Goal: Task Accomplishment & Management: Complete application form

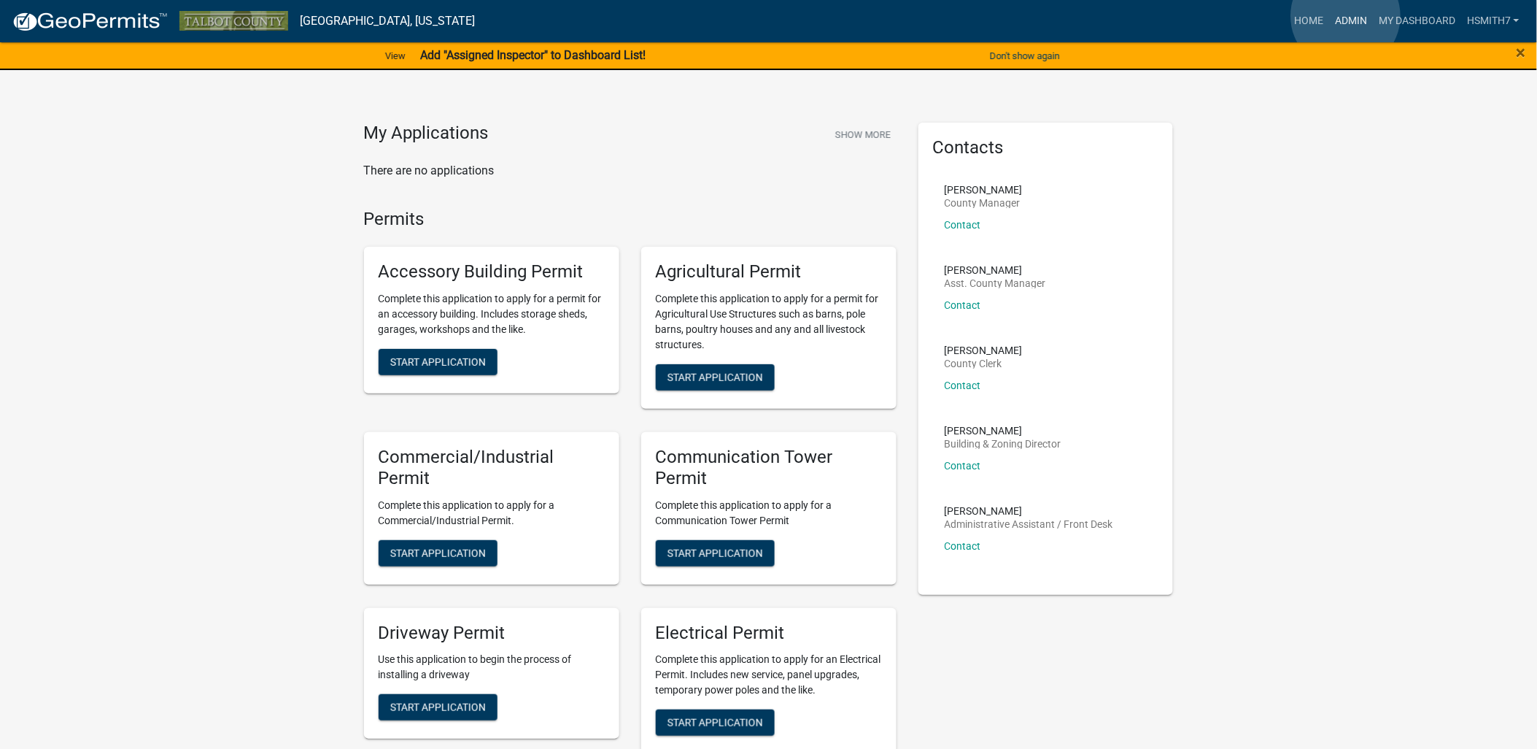
drag, startPoint x: 1350, startPoint y: 19, endPoint x: 1355, endPoint y: 13, distance: 7.8
click at [1350, 18] on link "Admin" at bounding box center [1351, 21] width 44 height 28
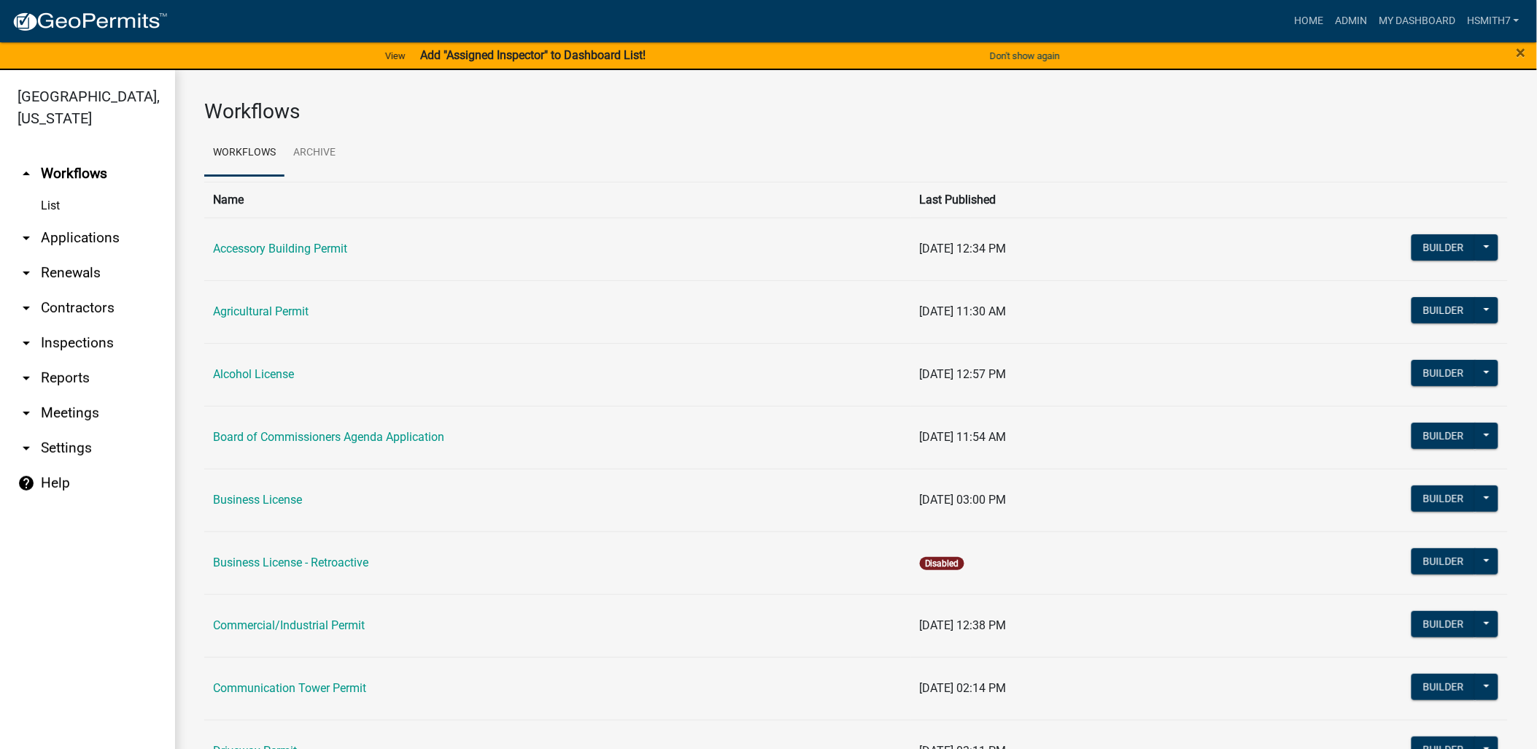
click at [85, 237] on link "arrow_drop_down Applications" at bounding box center [87, 237] width 175 height 35
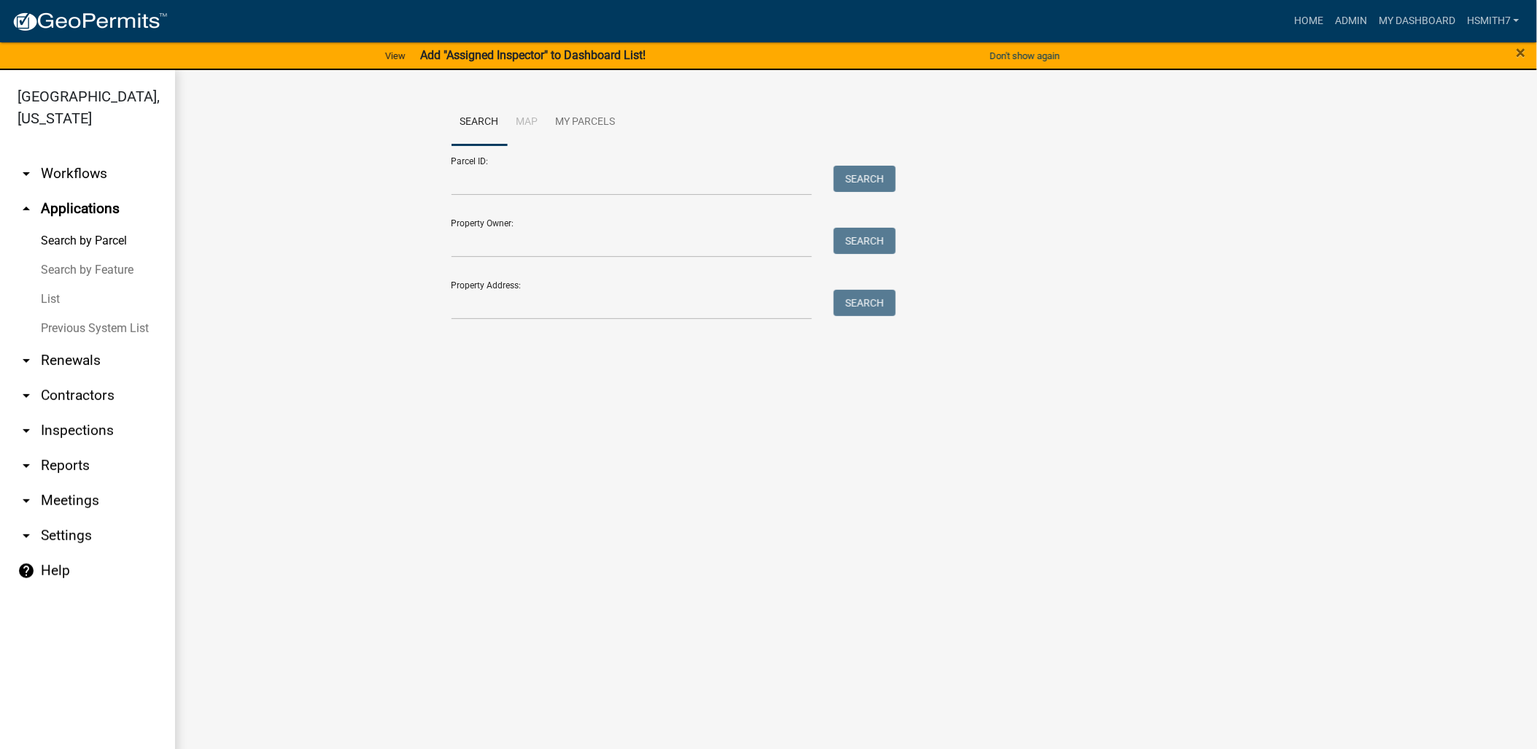
click at [47, 298] on link "List" at bounding box center [87, 299] width 175 height 29
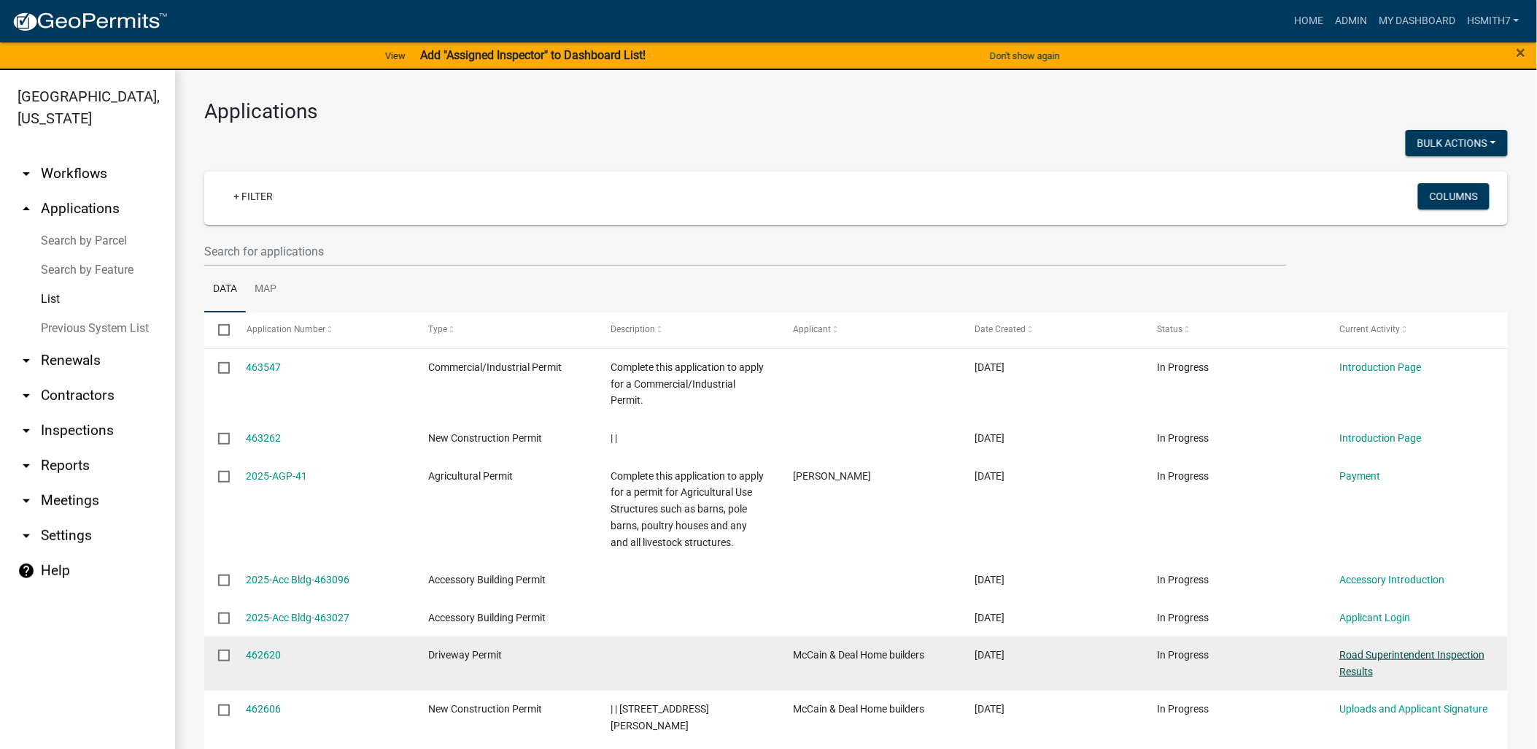
click at [1348, 671] on link "Road Superintendent Inspection Results" at bounding box center [1412, 663] width 145 height 28
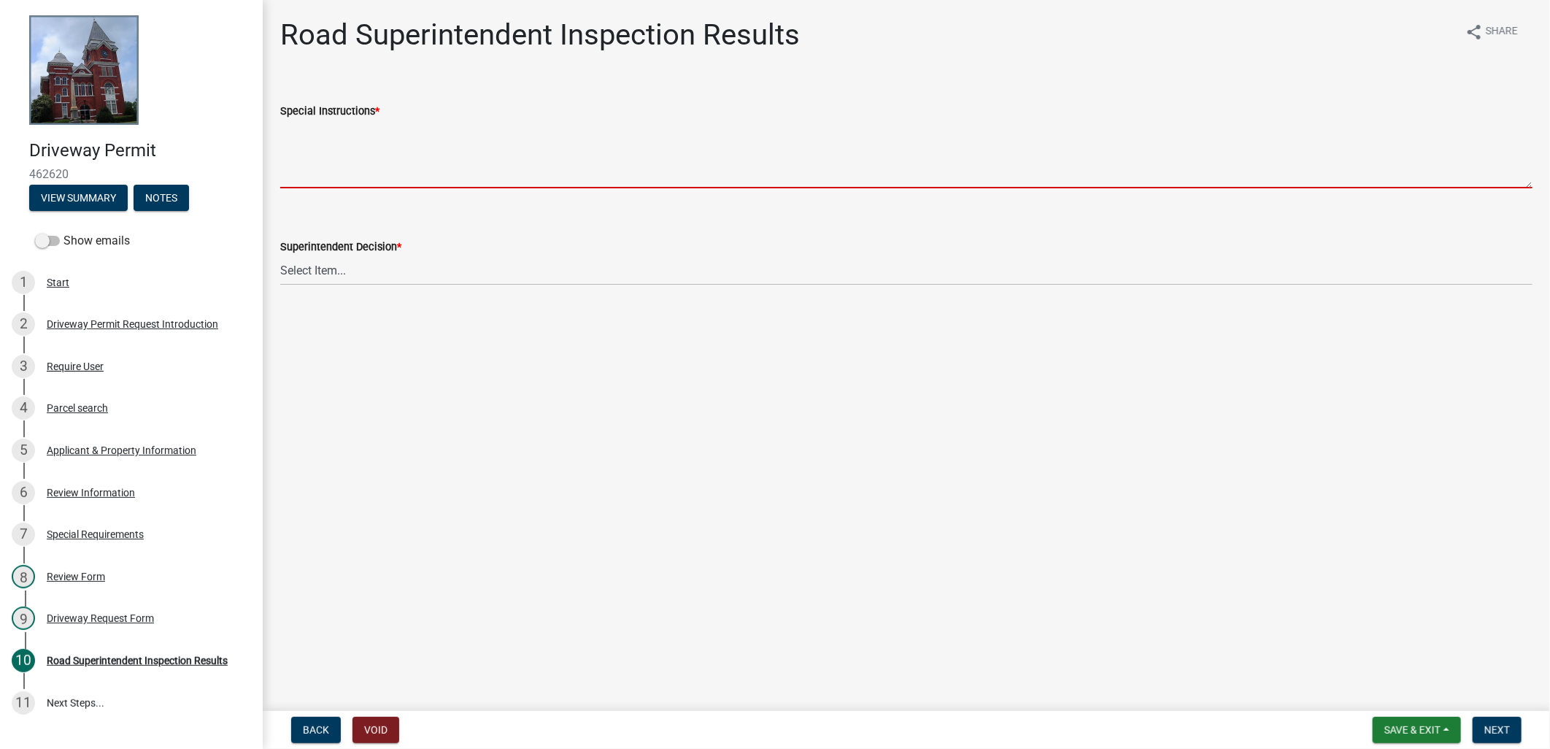
click at [563, 186] on textarea "Special Instructions *" at bounding box center [906, 154] width 1252 height 69
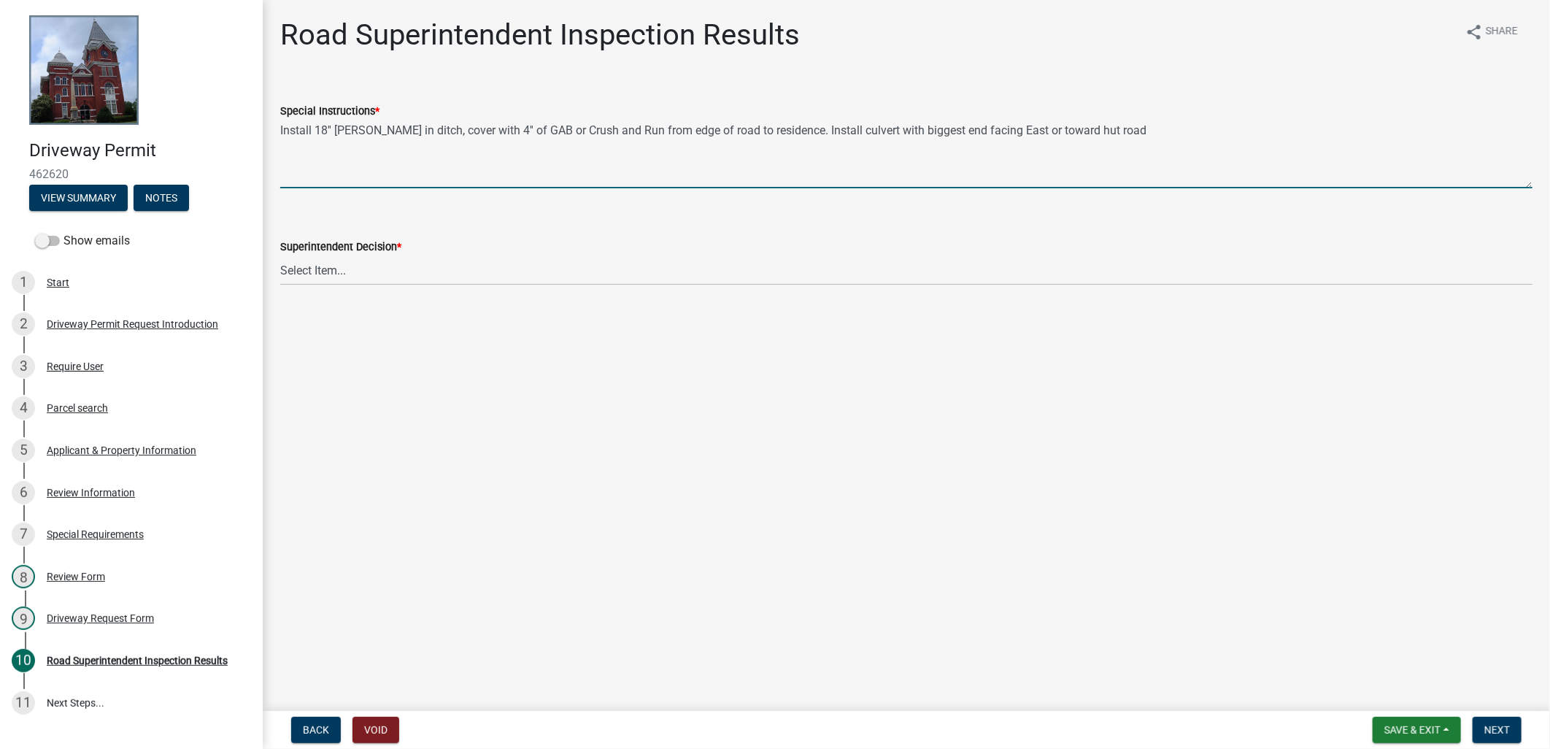
type textarea "Install 18'' colvert in ditch, cover with 4'' of GAB or Crush and Run from edge…"
click at [428, 277] on select "Select Item... Driveway is adequate Driveway is not adequate Driveway is pre ex…" at bounding box center [906, 270] width 1252 height 30
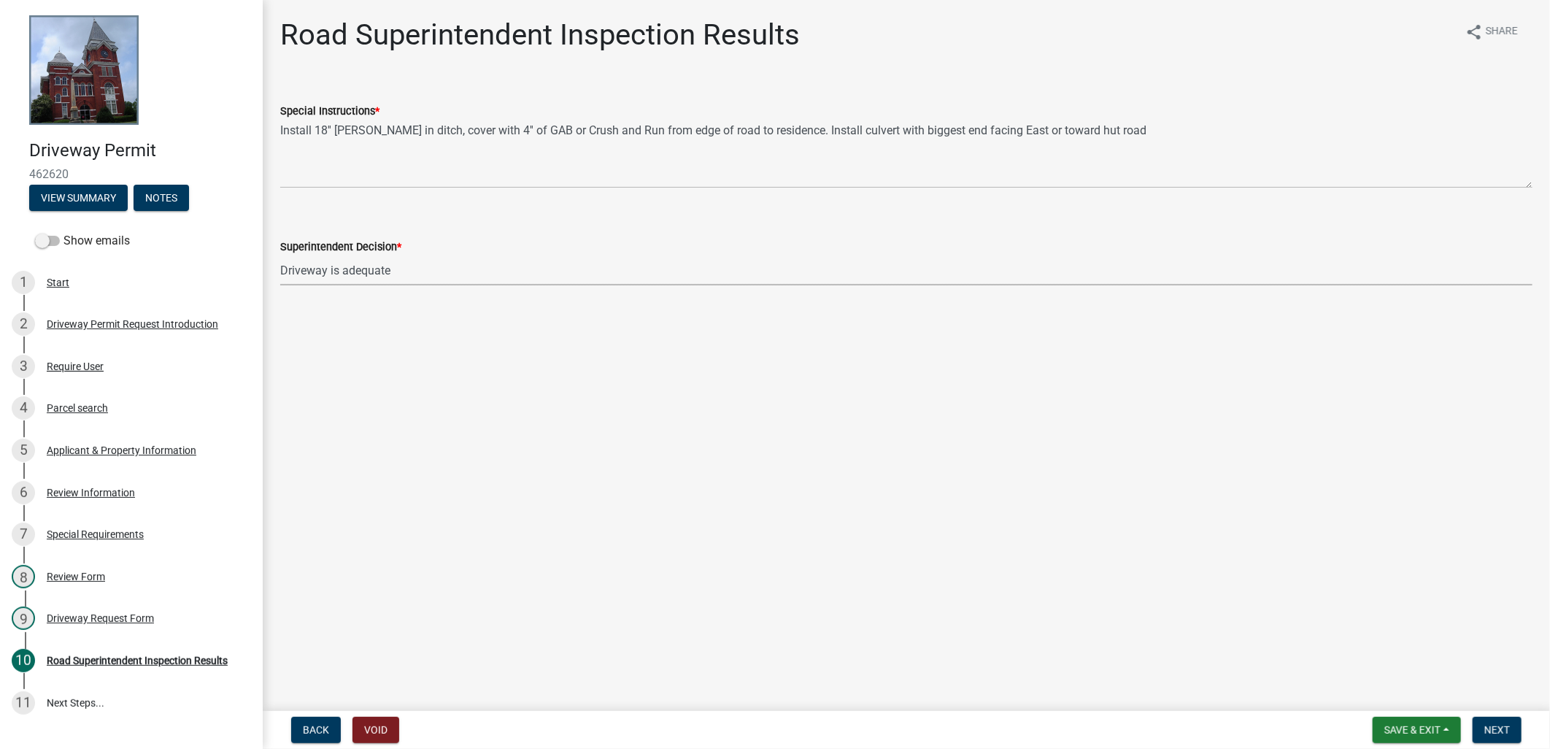
click at [280, 255] on select "Select Item... Driveway is adequate Driveway is not adequate Driveway is pre ex…" at bounding box center [906, 270] width 1252 height 30
select select "33eb0099-6d4a-4ae7-8ad6-7733806e546e"
click at [1521, 724] on button "Next" at bounding box center [1496, 729] width 49 height 26
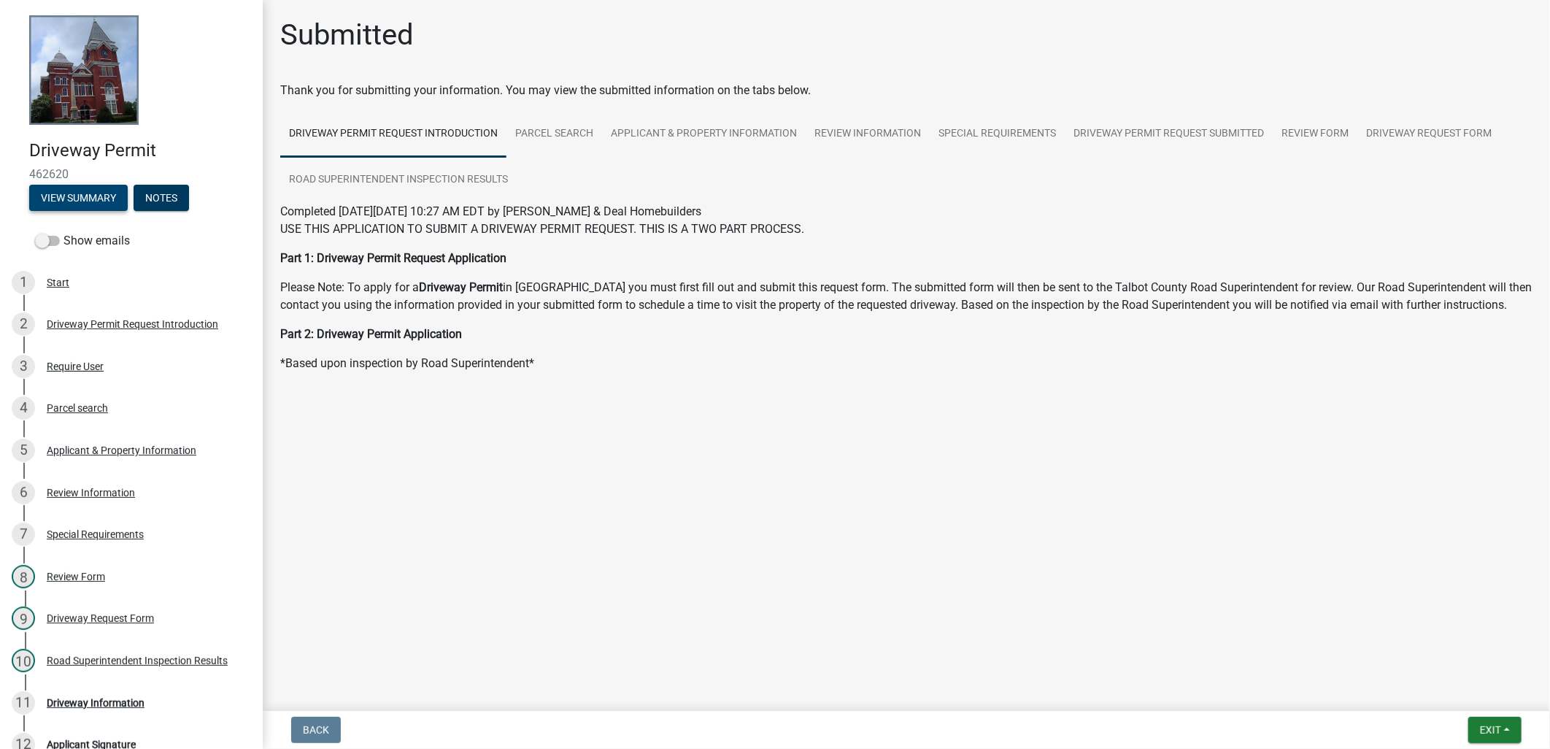
click at [90, 198] on button "View Summary" at bounding box center [78, 198] width 98 height 26
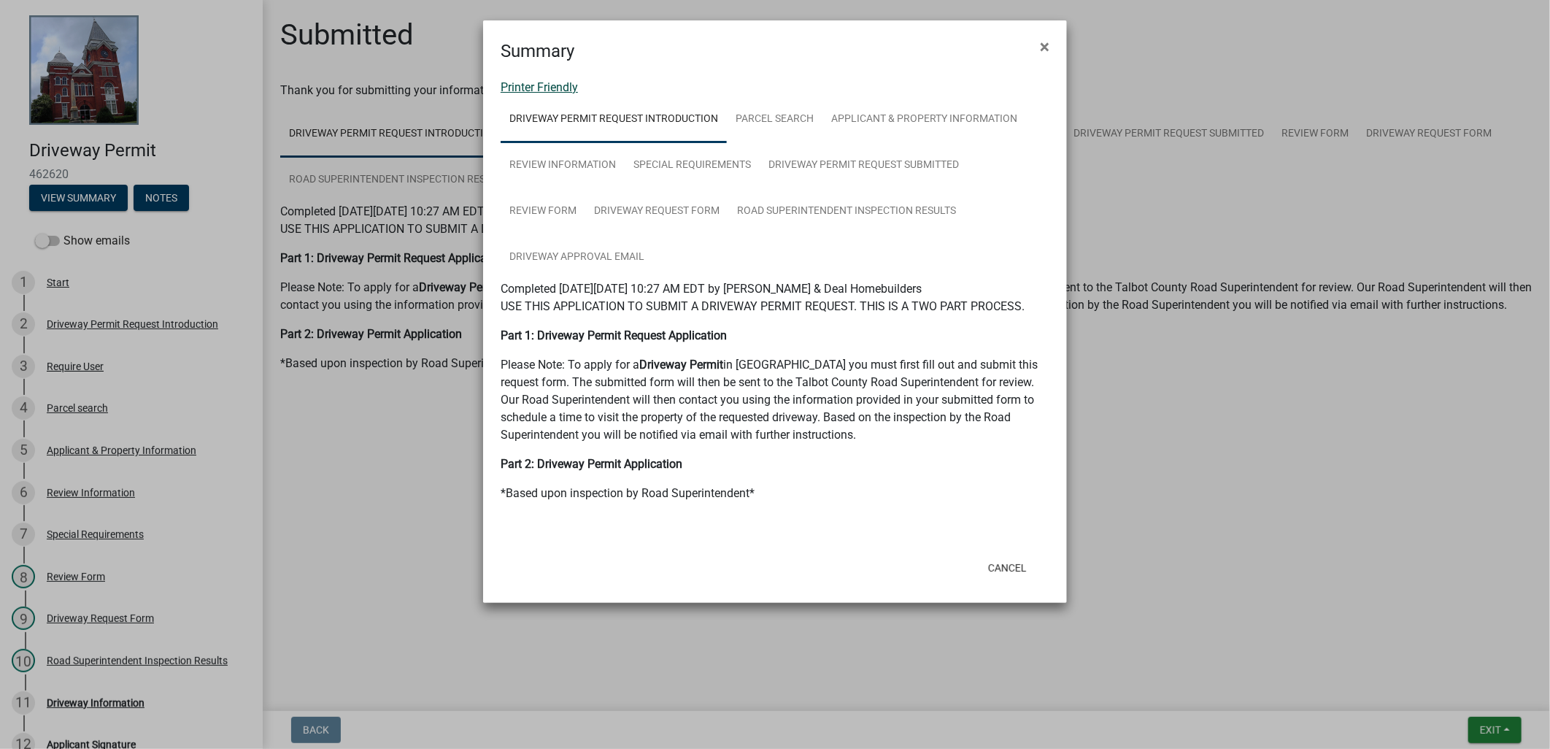
click at [538, 88] on link "Printer Friendly" at bounding box center [538, 87] width 77 height 14
click at [1020, 571] on button "Cancel" at bounding box center [1007, 567] width 62 height 26
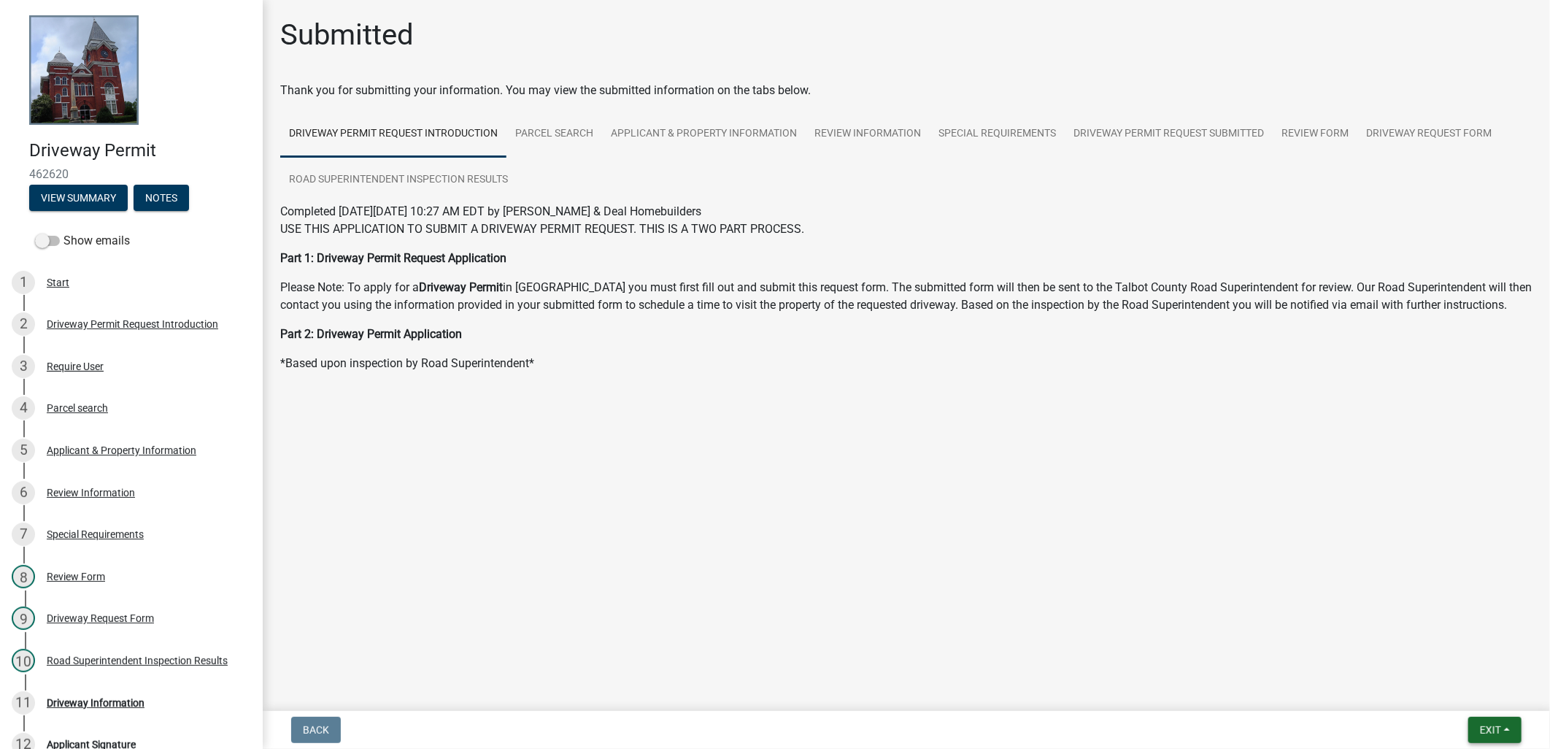
click at [1484, 728] on span "Exit" at bounding box center [1490, 730] width 21 height 12
click at [1481, 692] on button "Save & Exit" at bounding box center [1462, 691] width 117 height 35
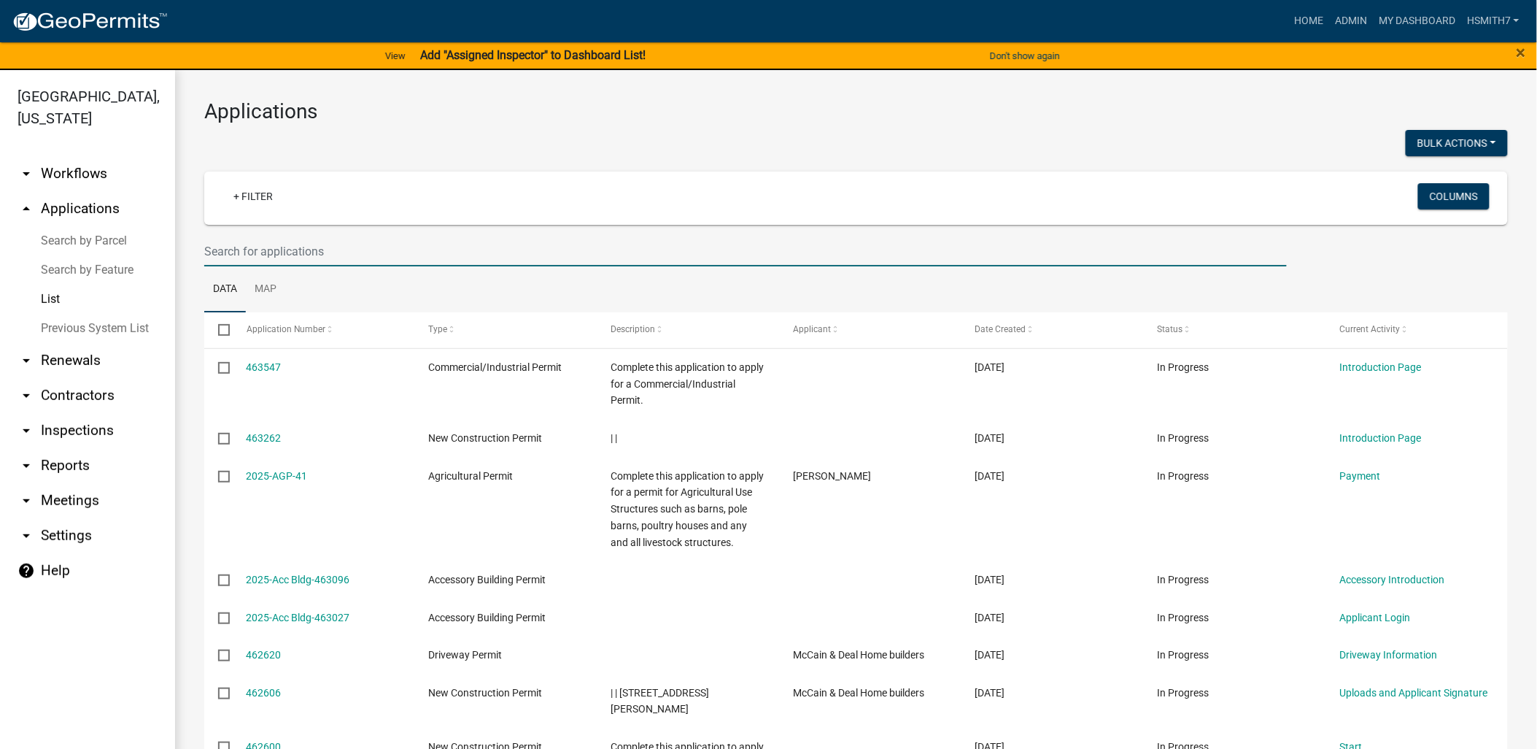
click at [334, 256] on input "text" at bounding box center [745, 251] width 1083 height 30
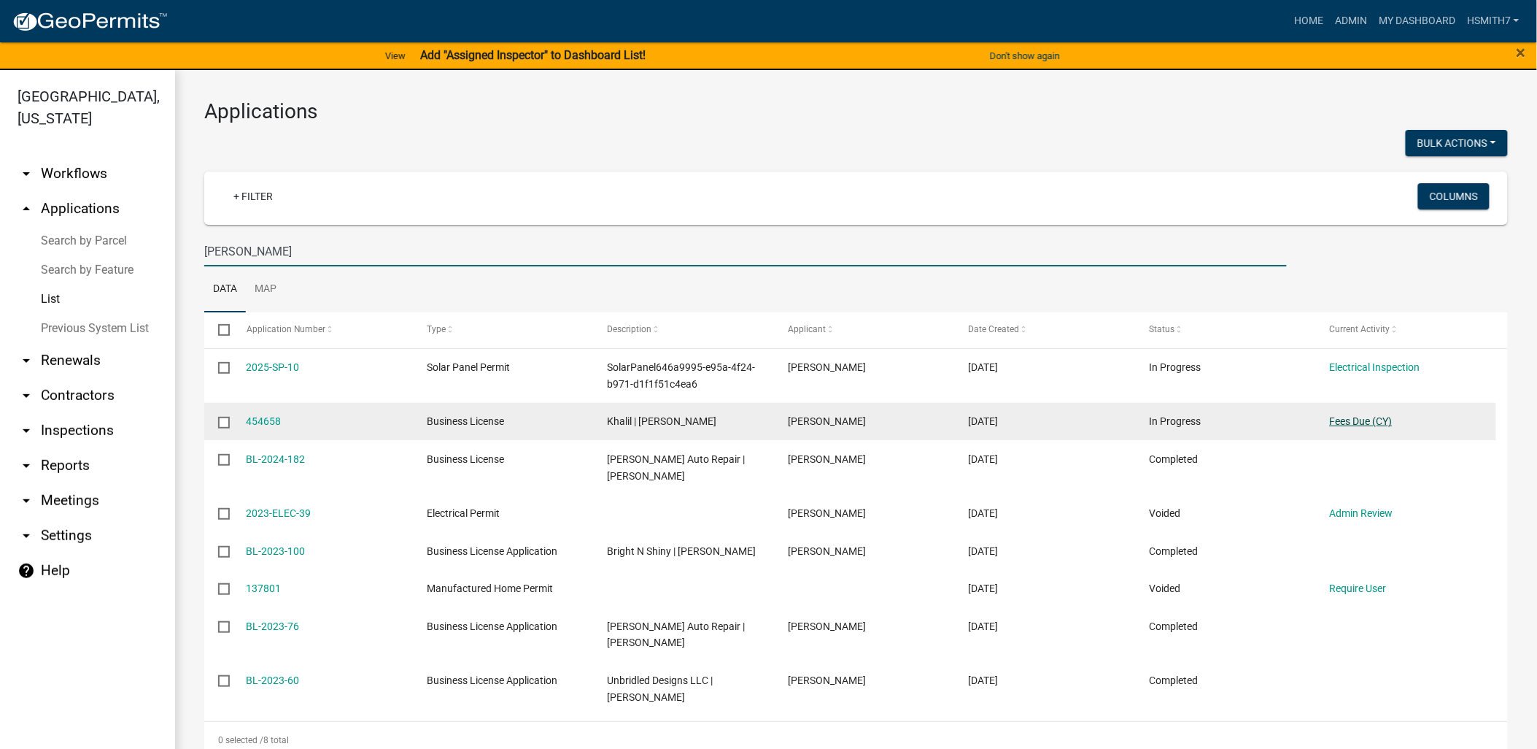
type input "copeland"
click at [1346, 420] on link "Fees Due (CY)" at bounding box center [1361, 421] width 63 height 12
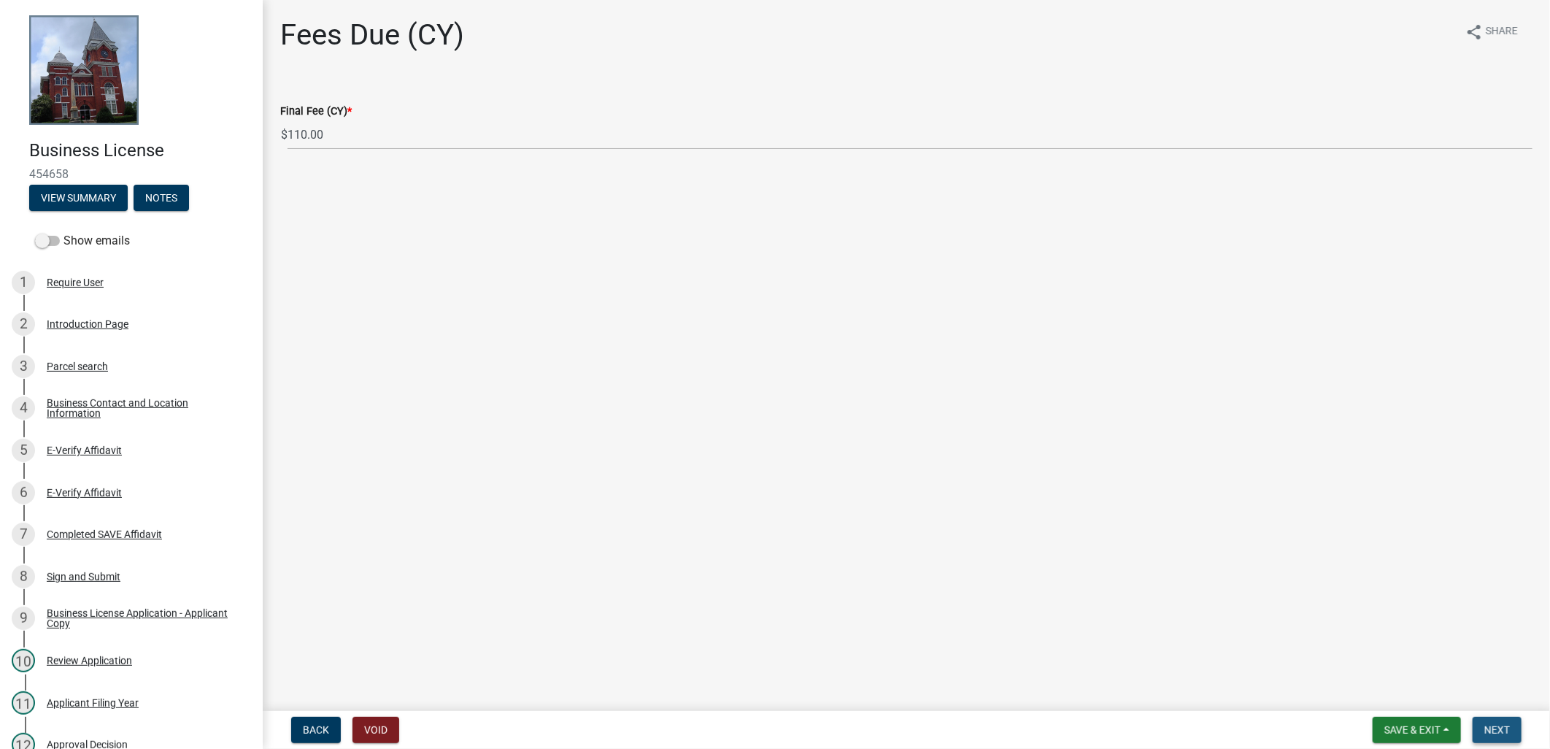
click at [1511, 730] on button "Next" at bounding box center [1496, 729] width 49 height 26
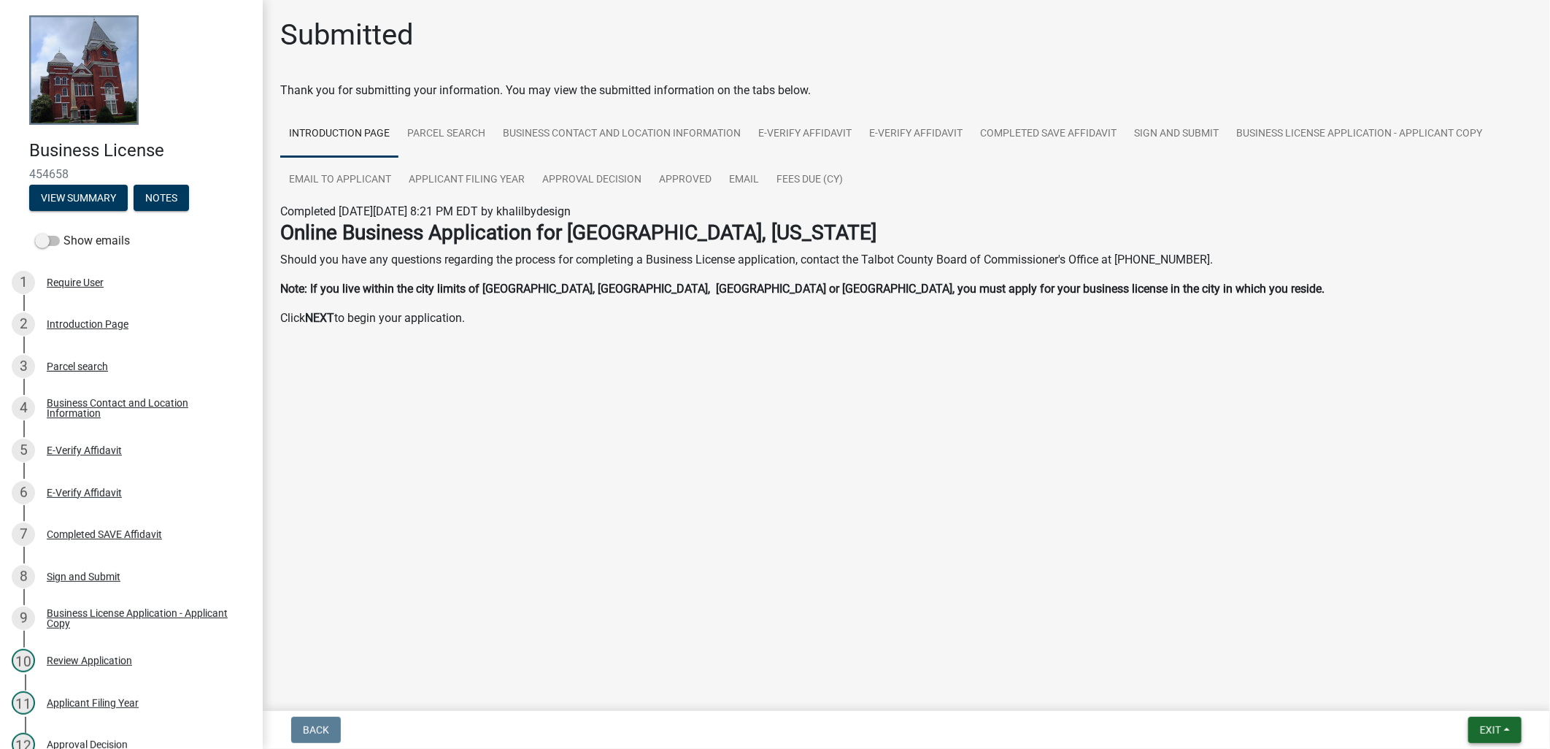
click at [1496, 733] on span "Exit" at bounding box center [1490, 730] width 21 height 12
click at [1462, 697] on button "Save & Exit" at bounding box center [1462, 691] width 117 height 35
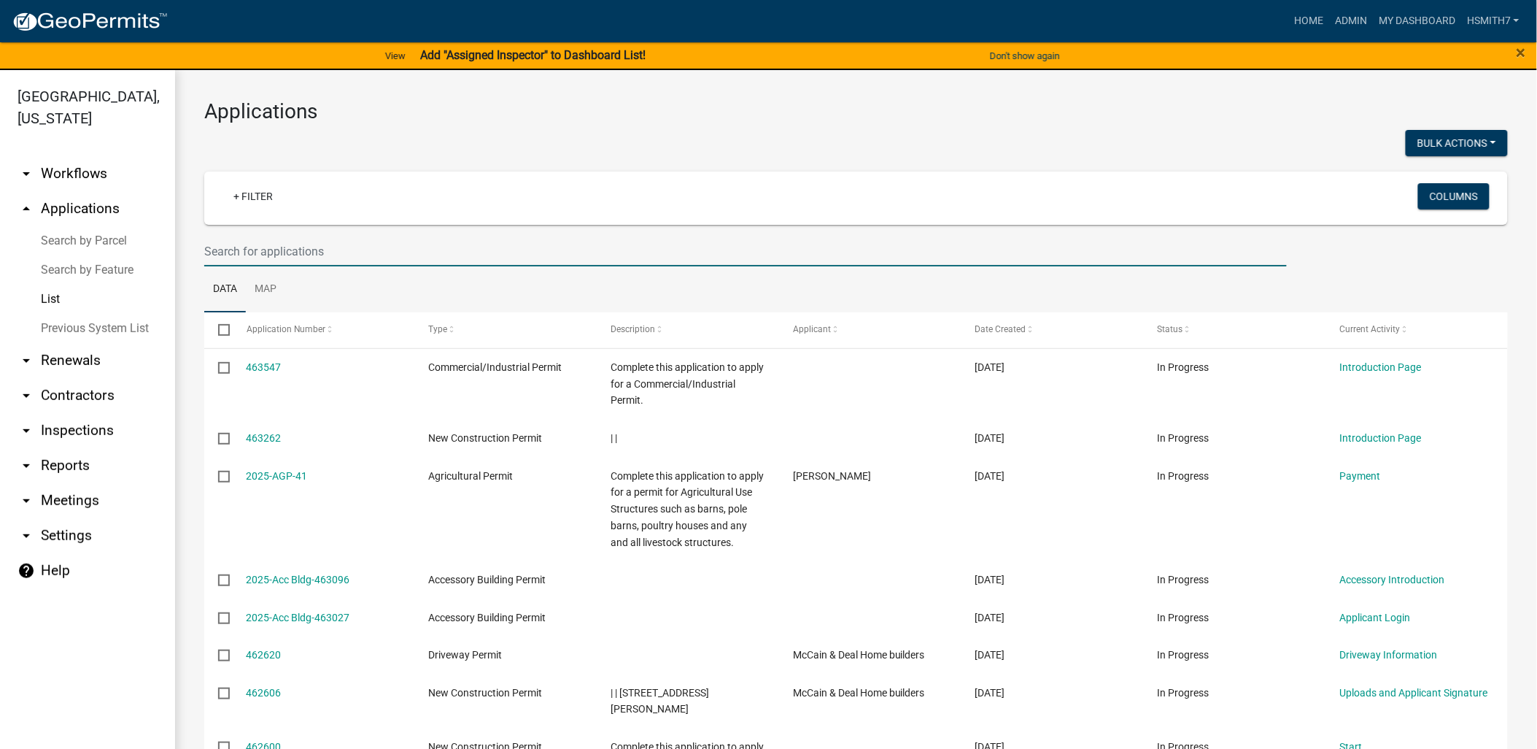
click at [490, 260] on input "text" at bounding box center [745, 251] width 1083 height 30
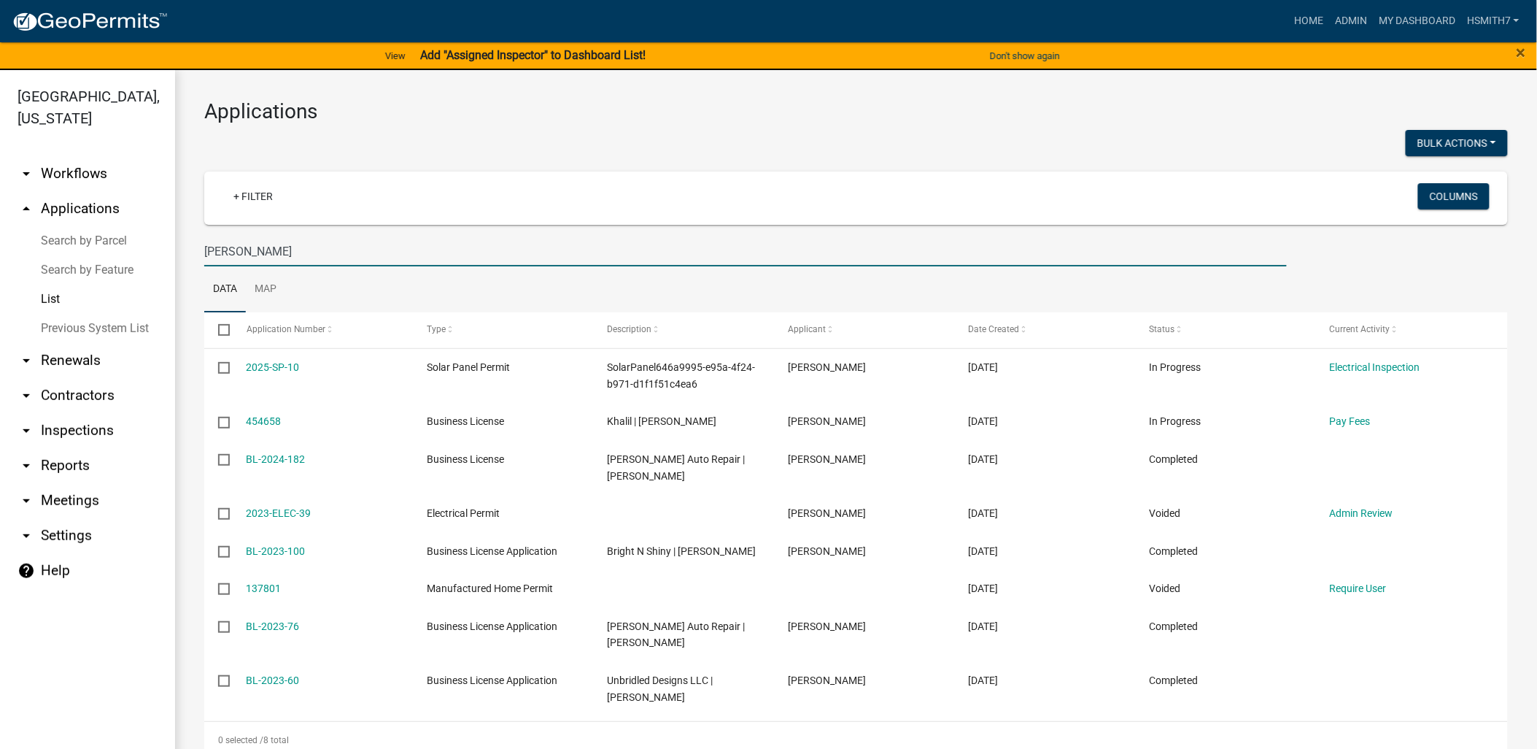
drag, startPoint x: 274, startPoint y: 258, endPoint x: 40, endPoint y: 261, distance: 233.5
click at [42, 261] on div "Talbot County, Georgia arrow_drop_down Workflows List arrow_drop_up Application…" at bounding box center [768, 418] width 1537 height 696
type input "jones"
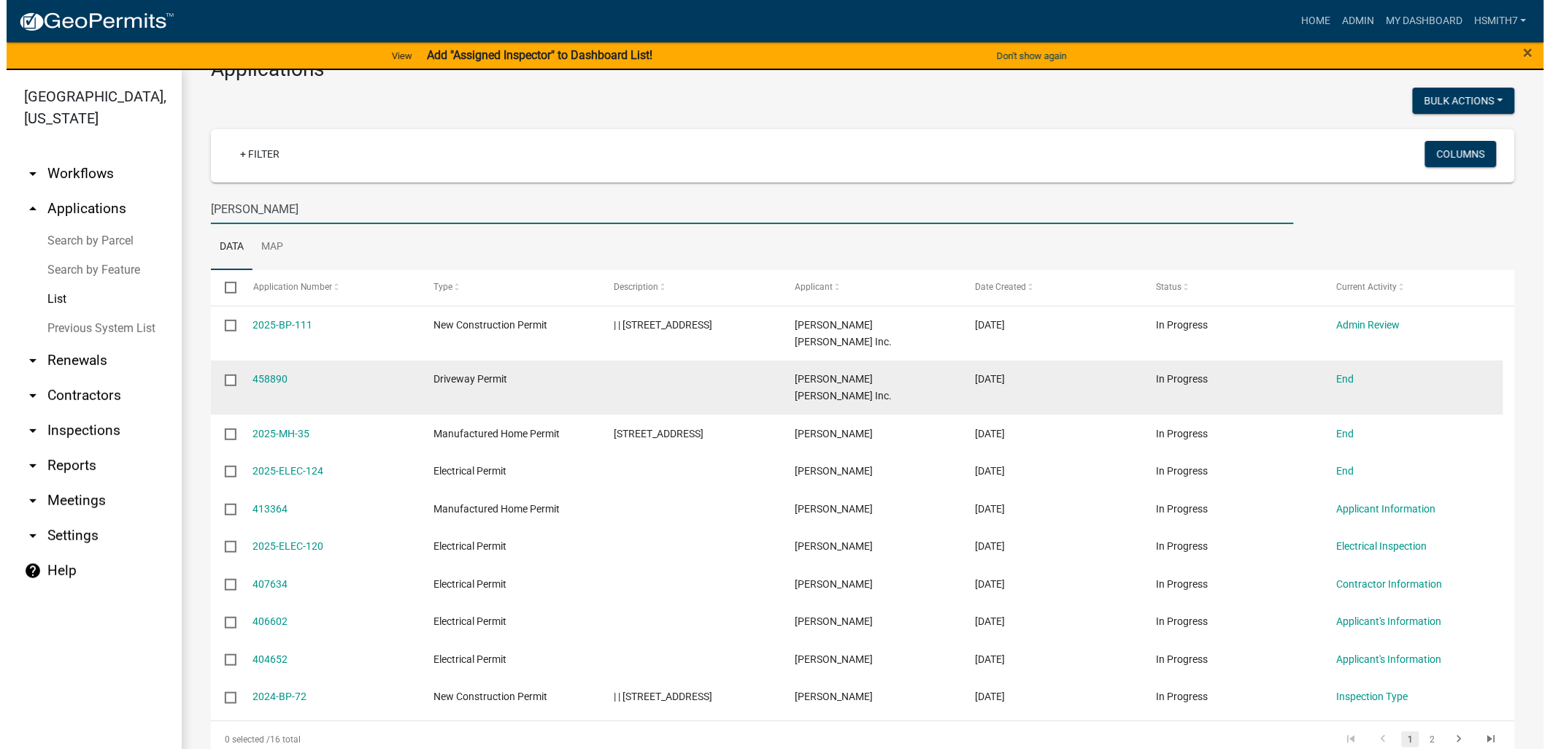
scroll to position [81, 0]
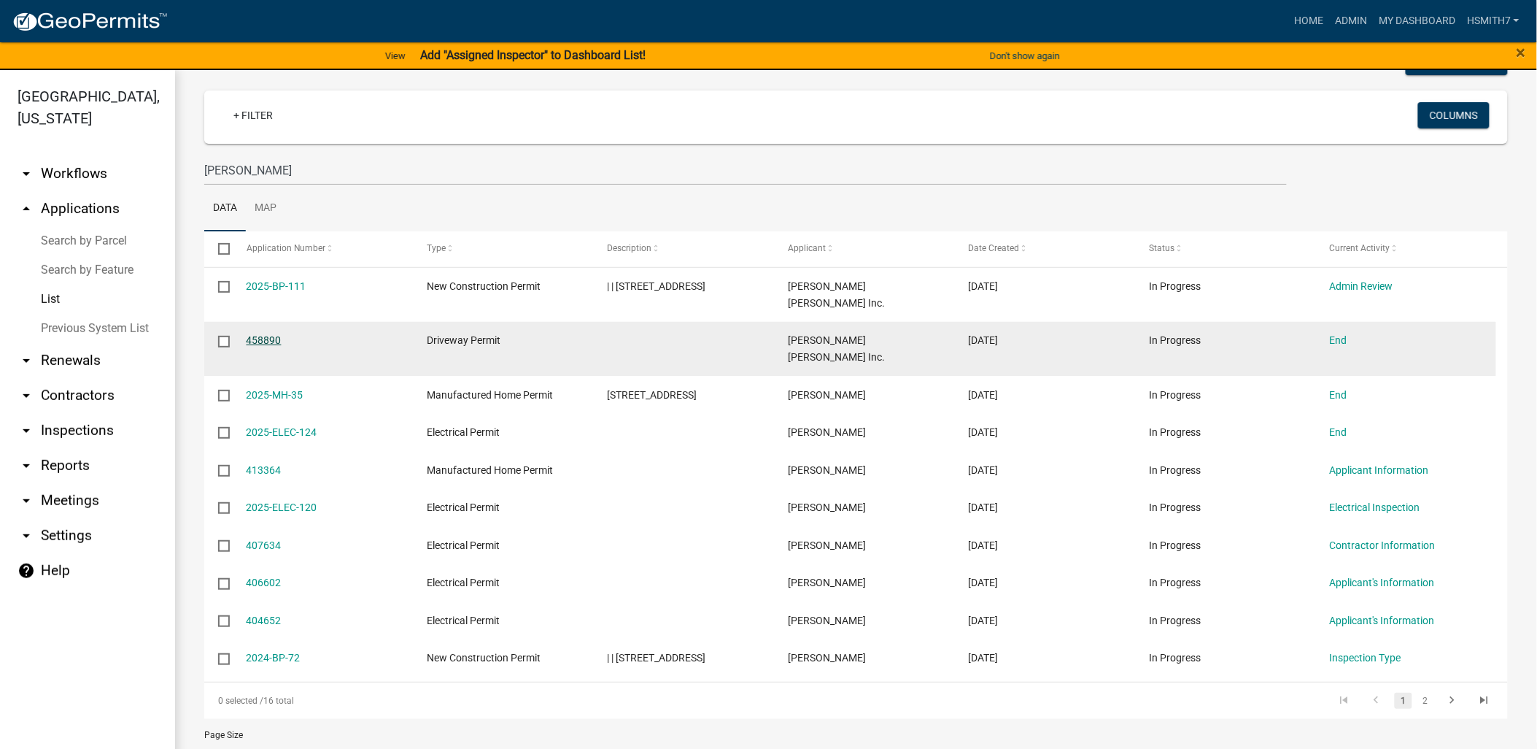
click at [253, 334] on link "458890" at bounding box center [264, 340] width 35 height 12
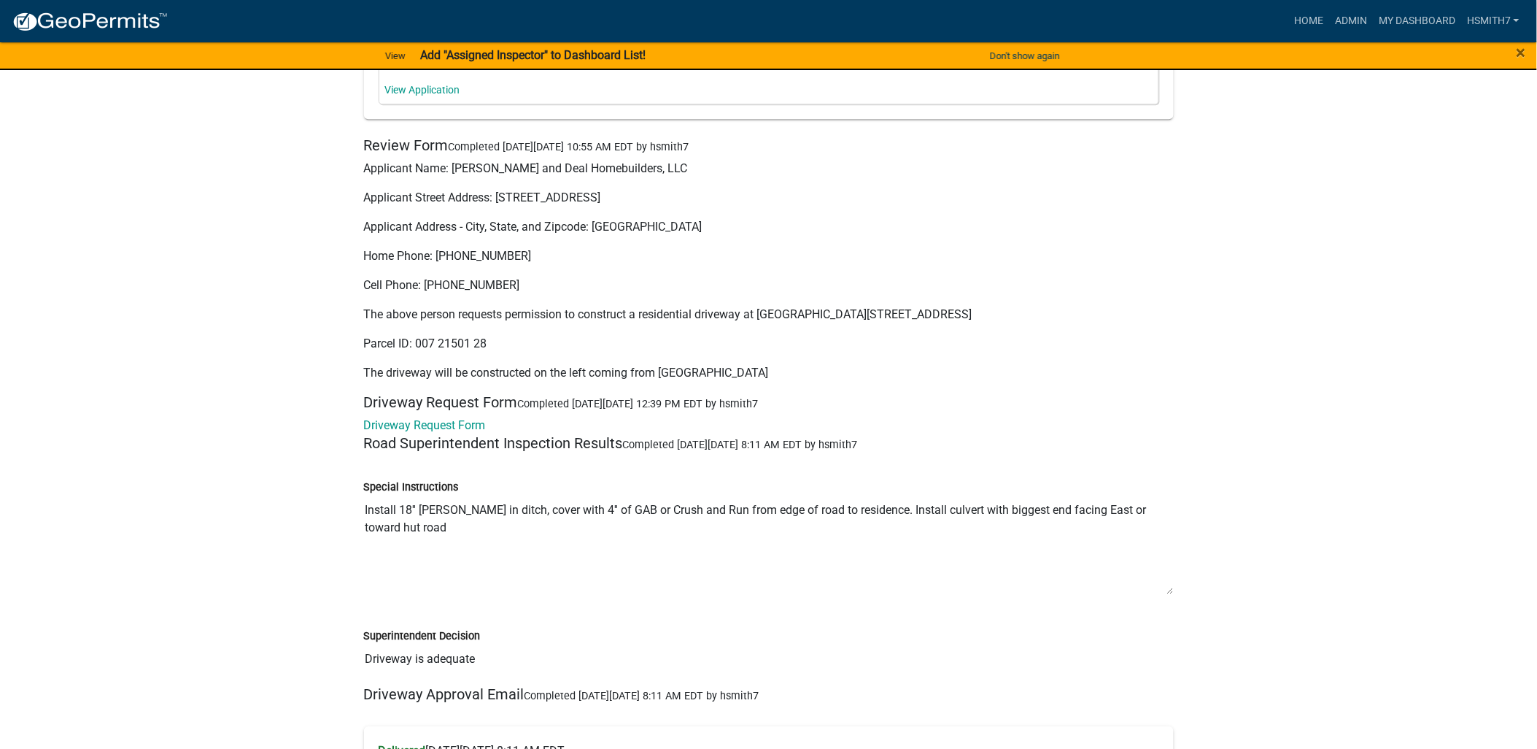
scroll to position [3242, 0]
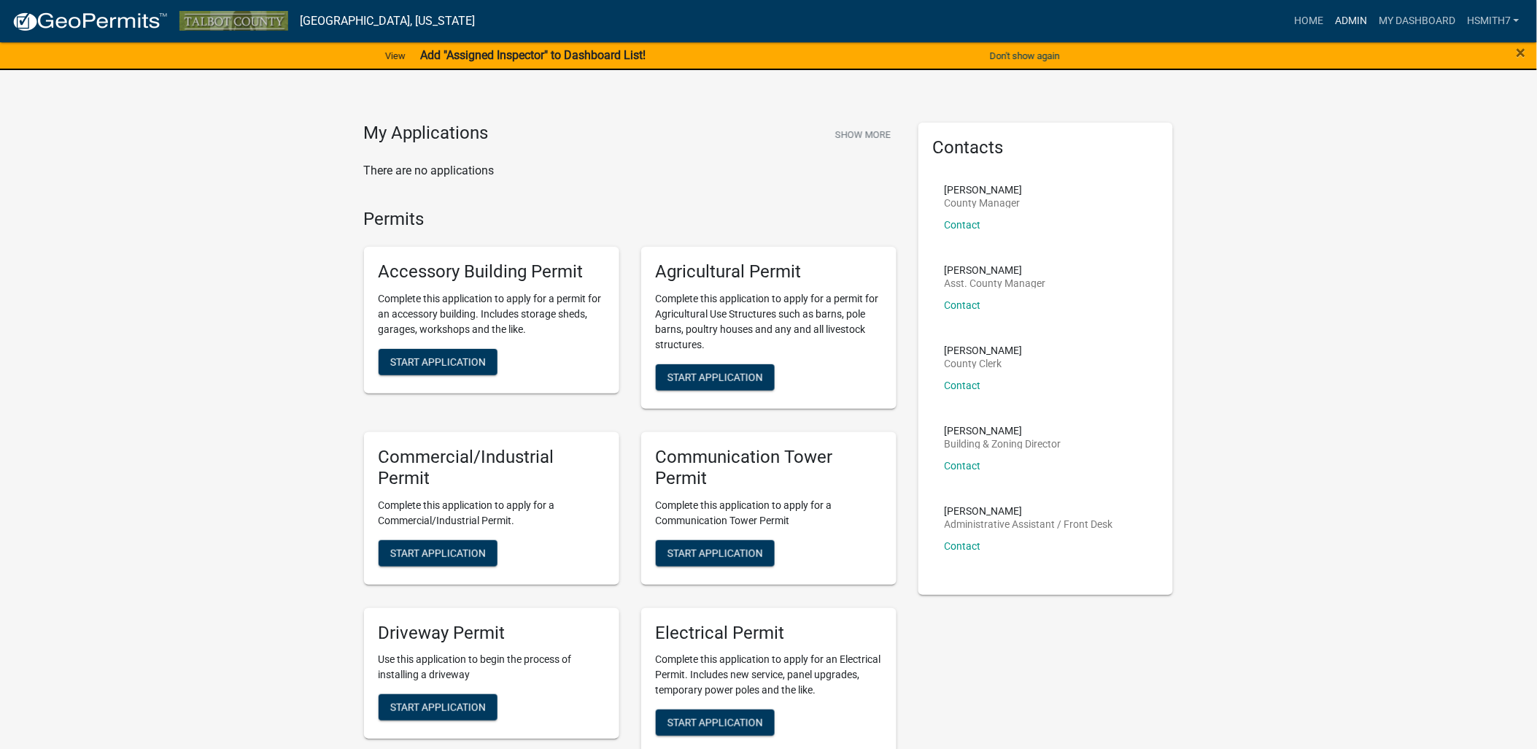
click at [1344, 25] on link "Admin" at bounding box center [1351, 21] width 44 height 28
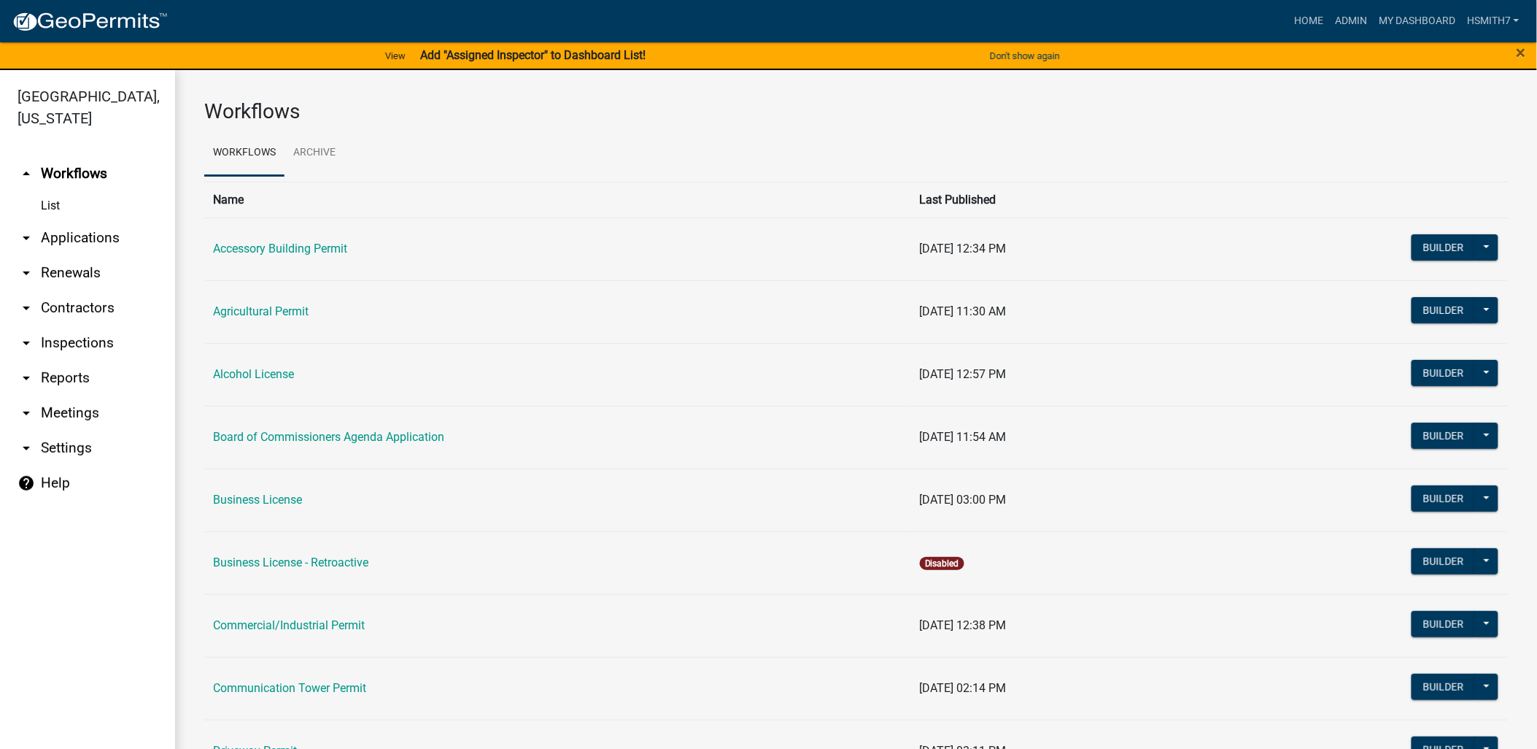
click at [73, 241] on link "arrow_drop_down Applications" at bounding box center [87, 237] width 175 height 35
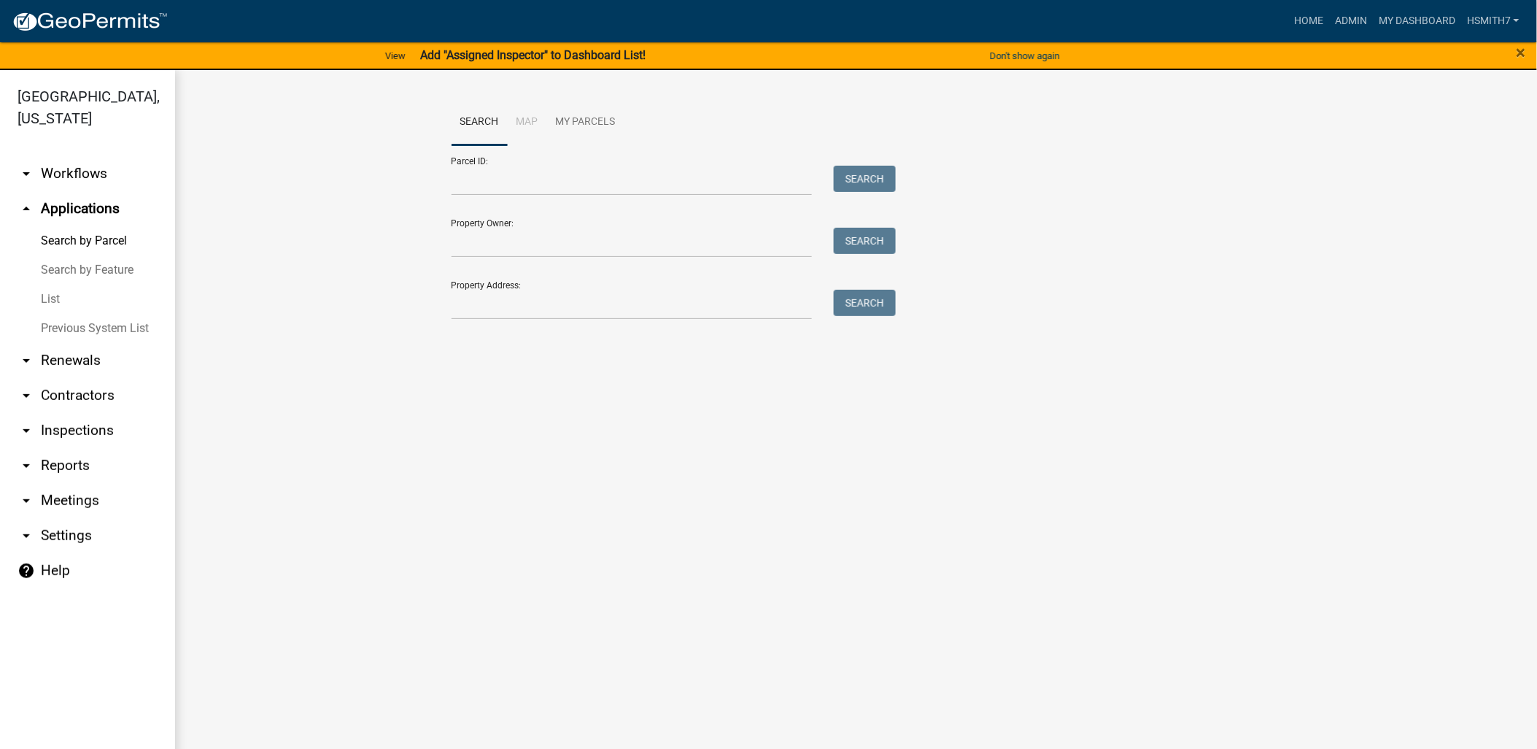
click at [42, 306] on link "List" at bounding box center [87, 299] width 175 height 29
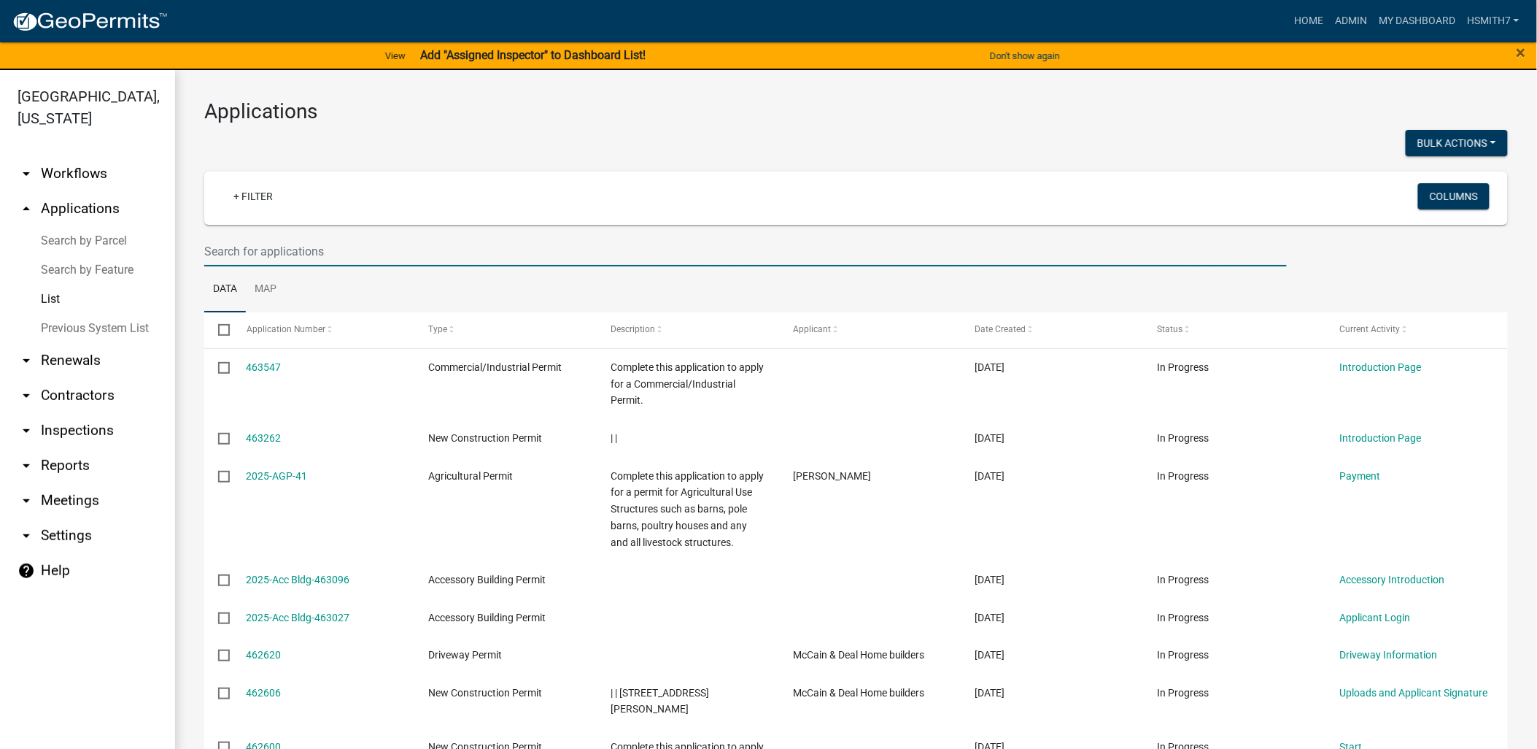
click at [320, 251] on input "text" at bounding box center [745, 251] width 1083 height 30
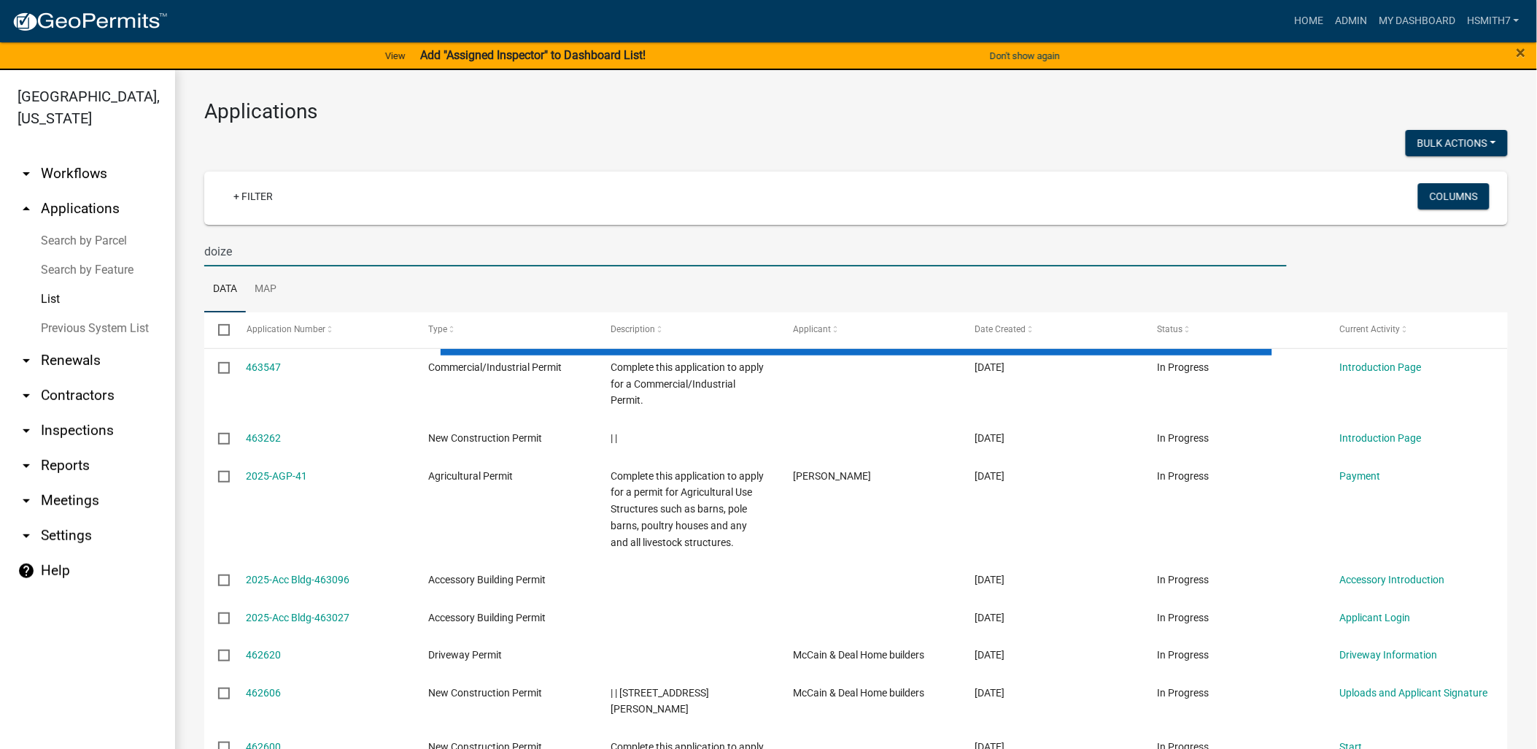
type input "doizer"
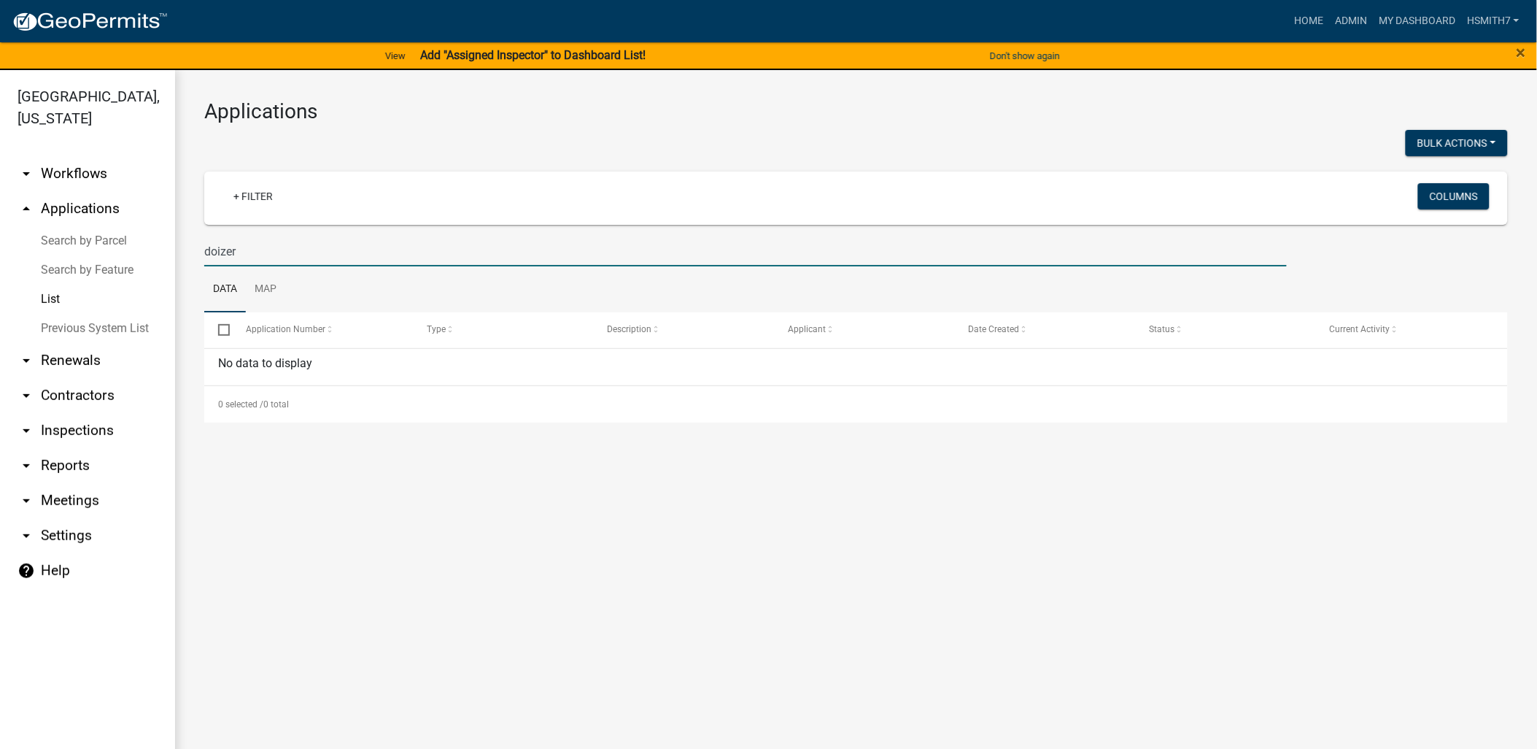
drag, startPoint x: 274, startPoint y: 250, endPoint x: 0, endPoint y: 260, distance: 274.5
click at [0, 260] on html "Internet Explorer does NOT work with GeoPermits. Get a new browser for more sec…" at bounding box center [768, 374] width 1537 height 749
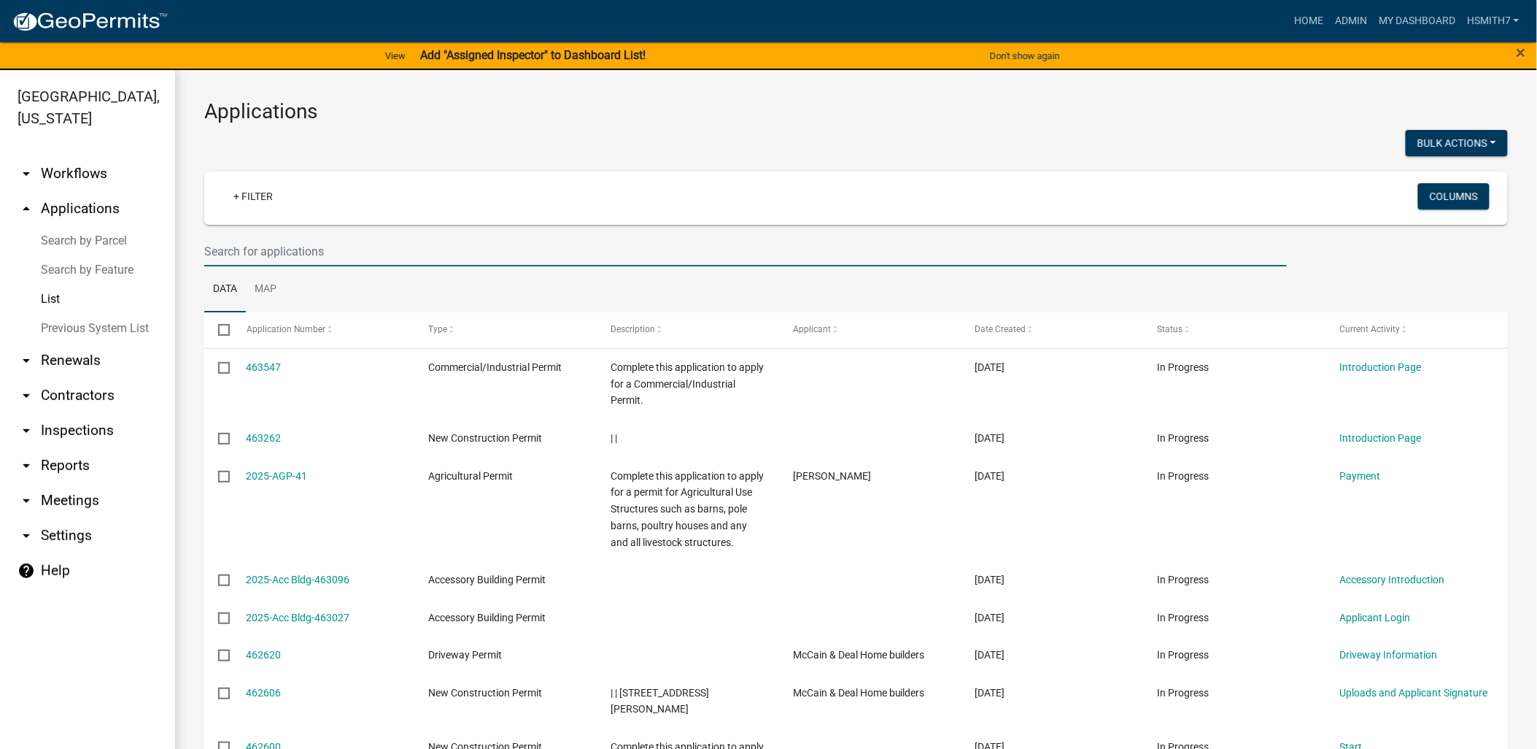
click at [252, 249] on input "text" at bounding box center [745, 251] width 1083 height 30
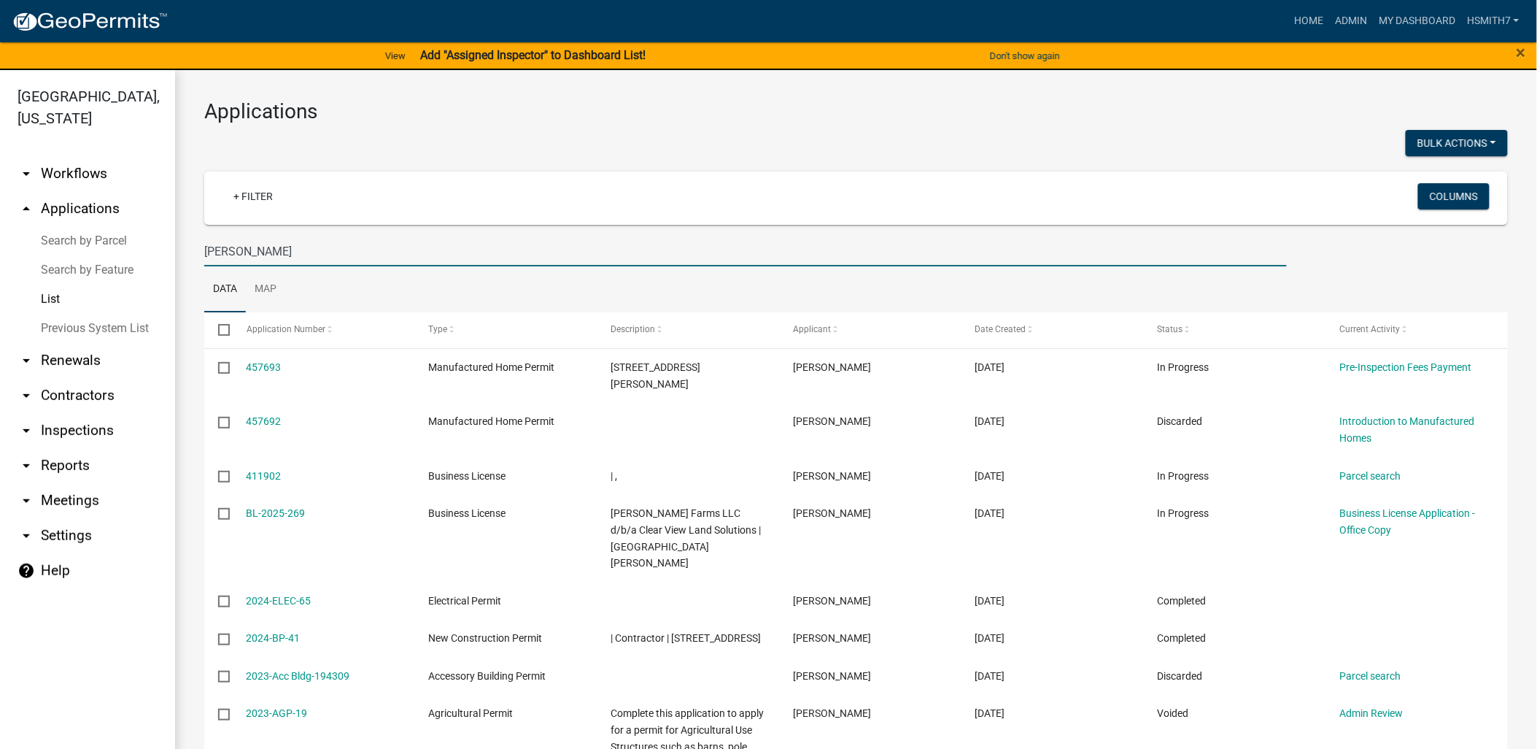
click at [310, 247] on input "ronnie" at bounding box center [745, 251] width 1083 height 30
type input "r"
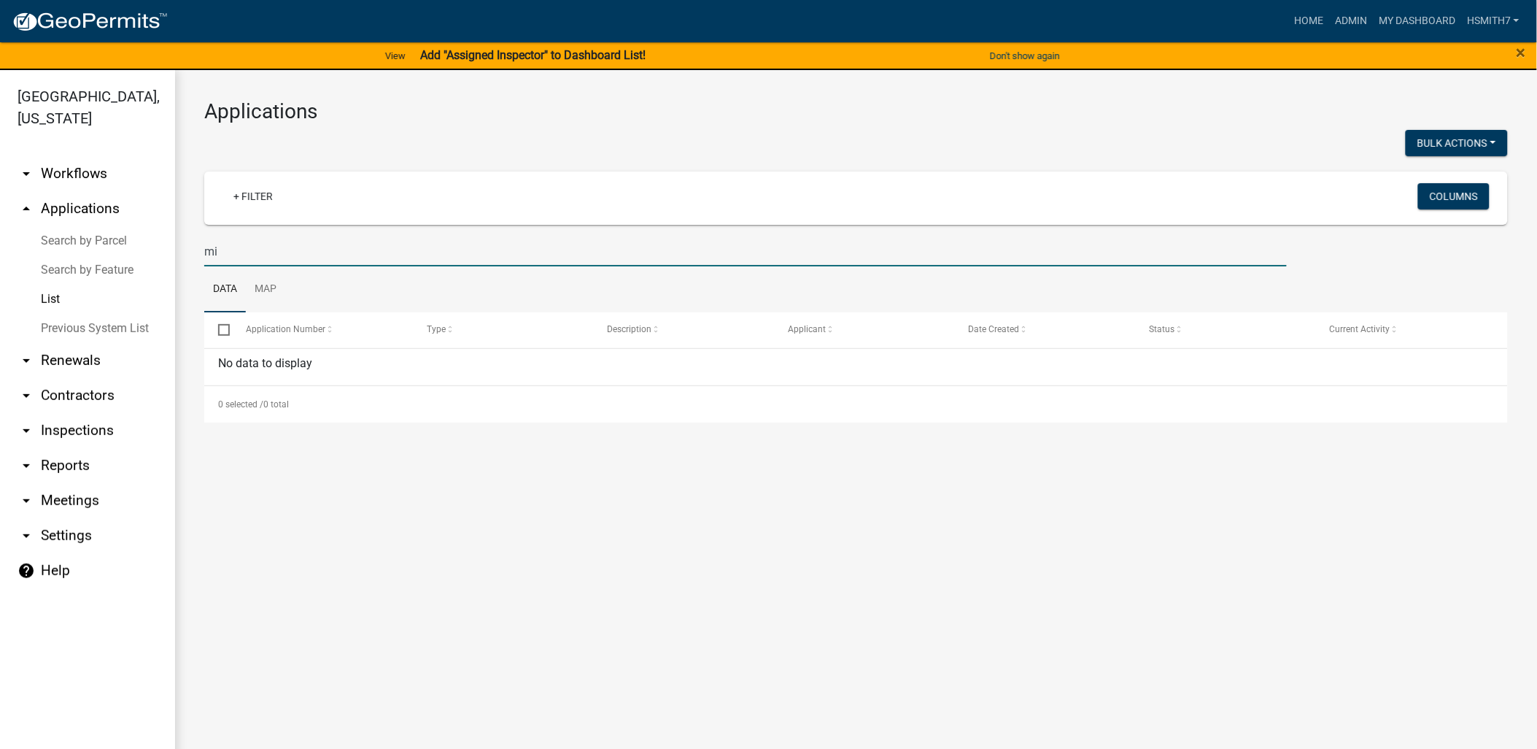
type input "m"
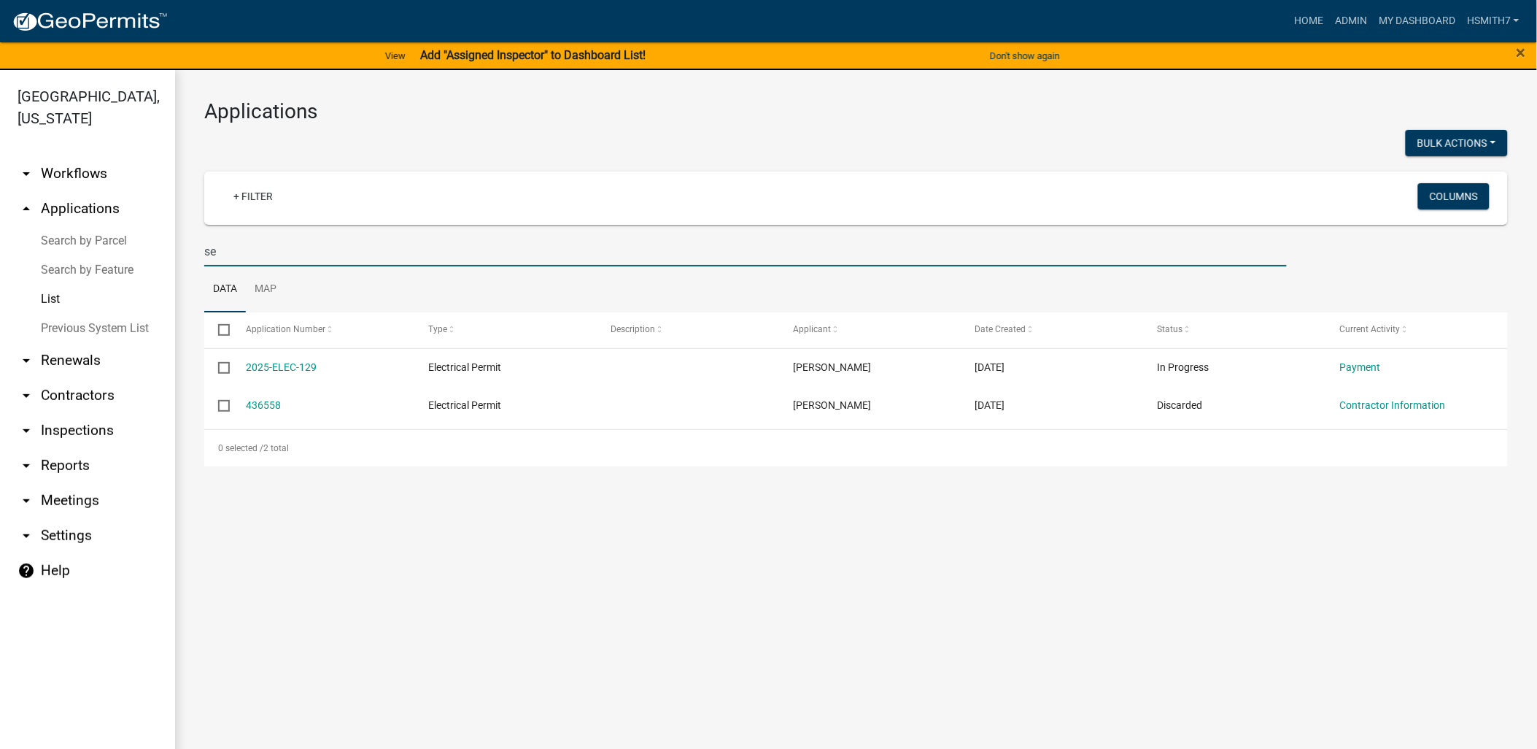
type input "s"
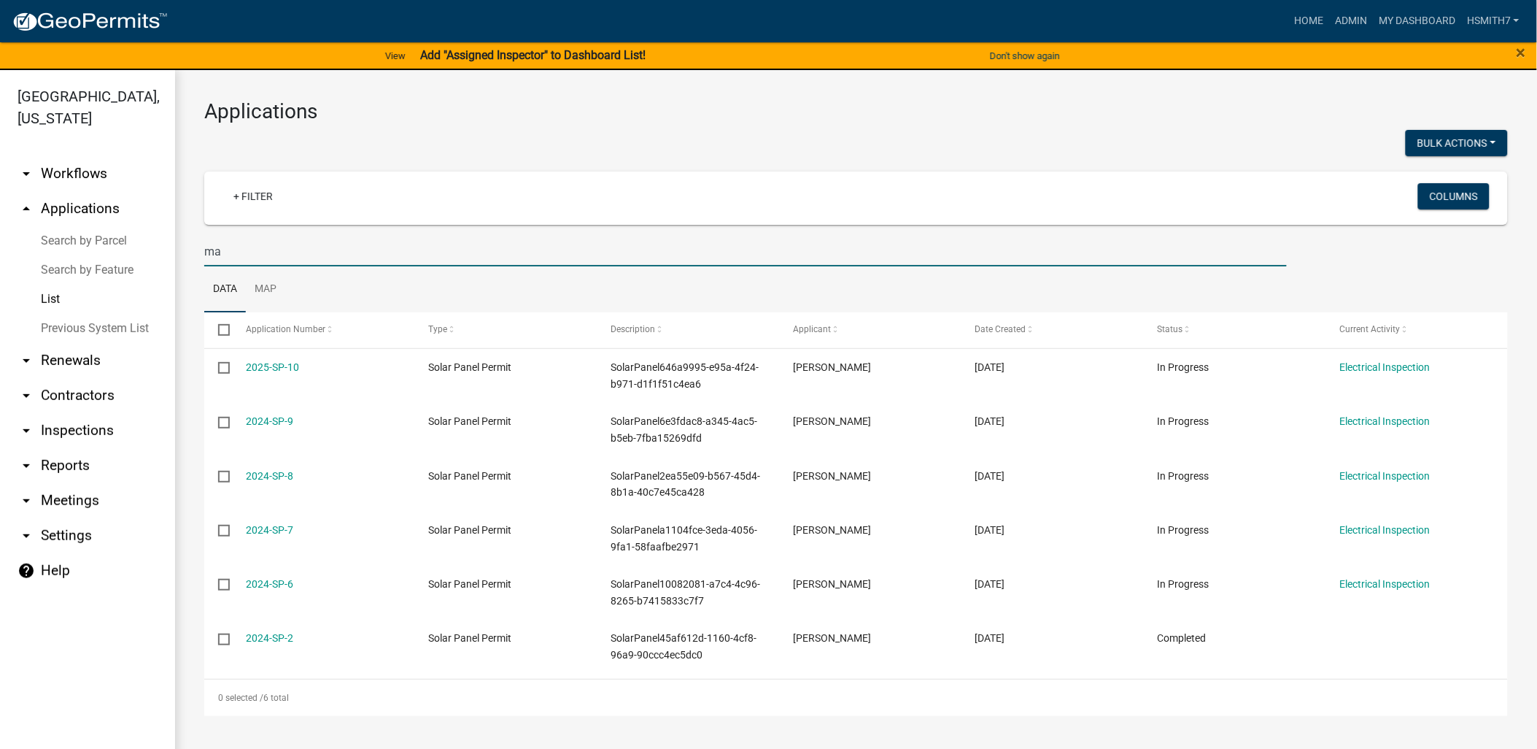
type input "m"
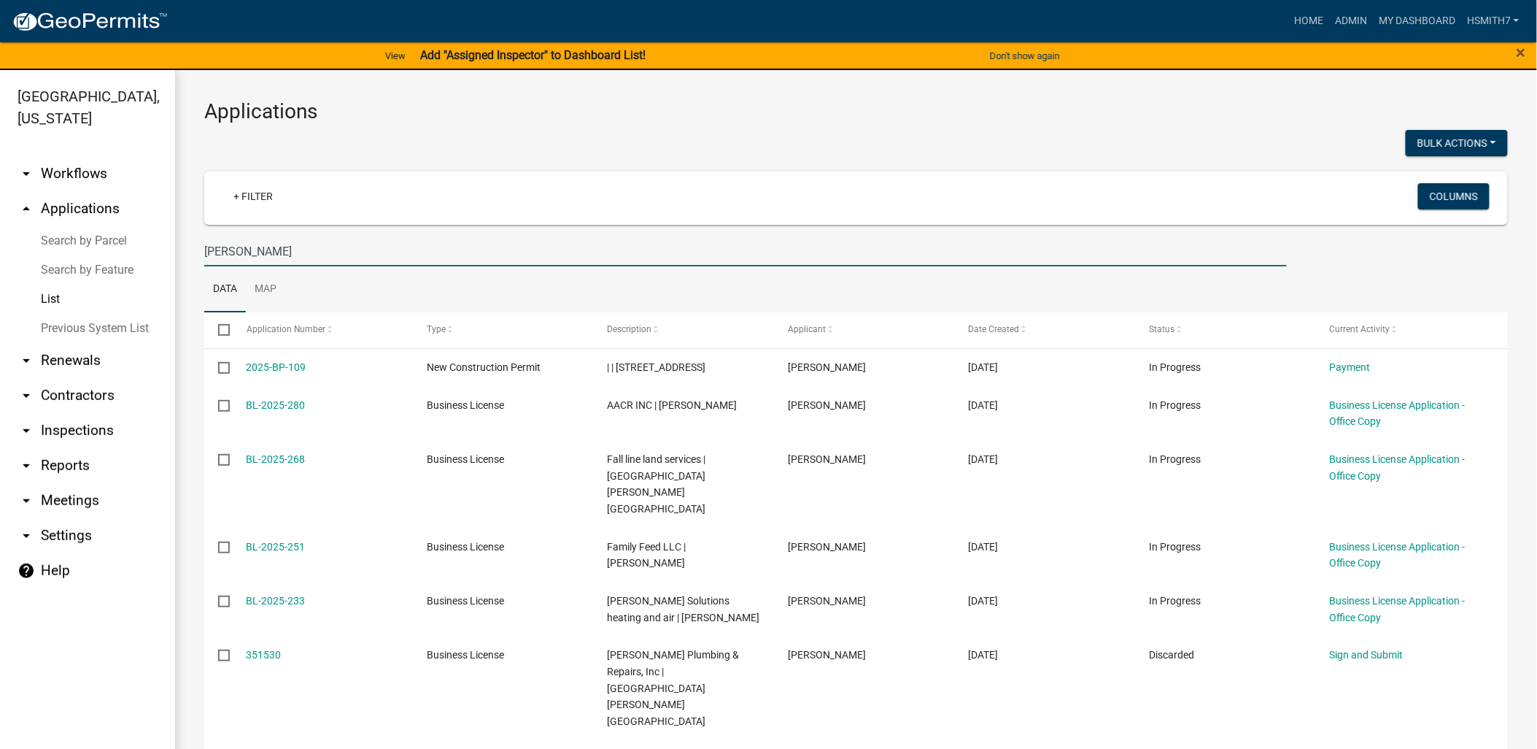
drag, startPoint x: 294, startPoint y: 255, endPoint x: 122, endPoint y: 237, distance: 173.1
click at [124, 238] on div "Talbot County, Georgia arrow_drop_down Workflows List arrow_drop_up Application…" at bounding box center [768, 418] width 1537 height 696
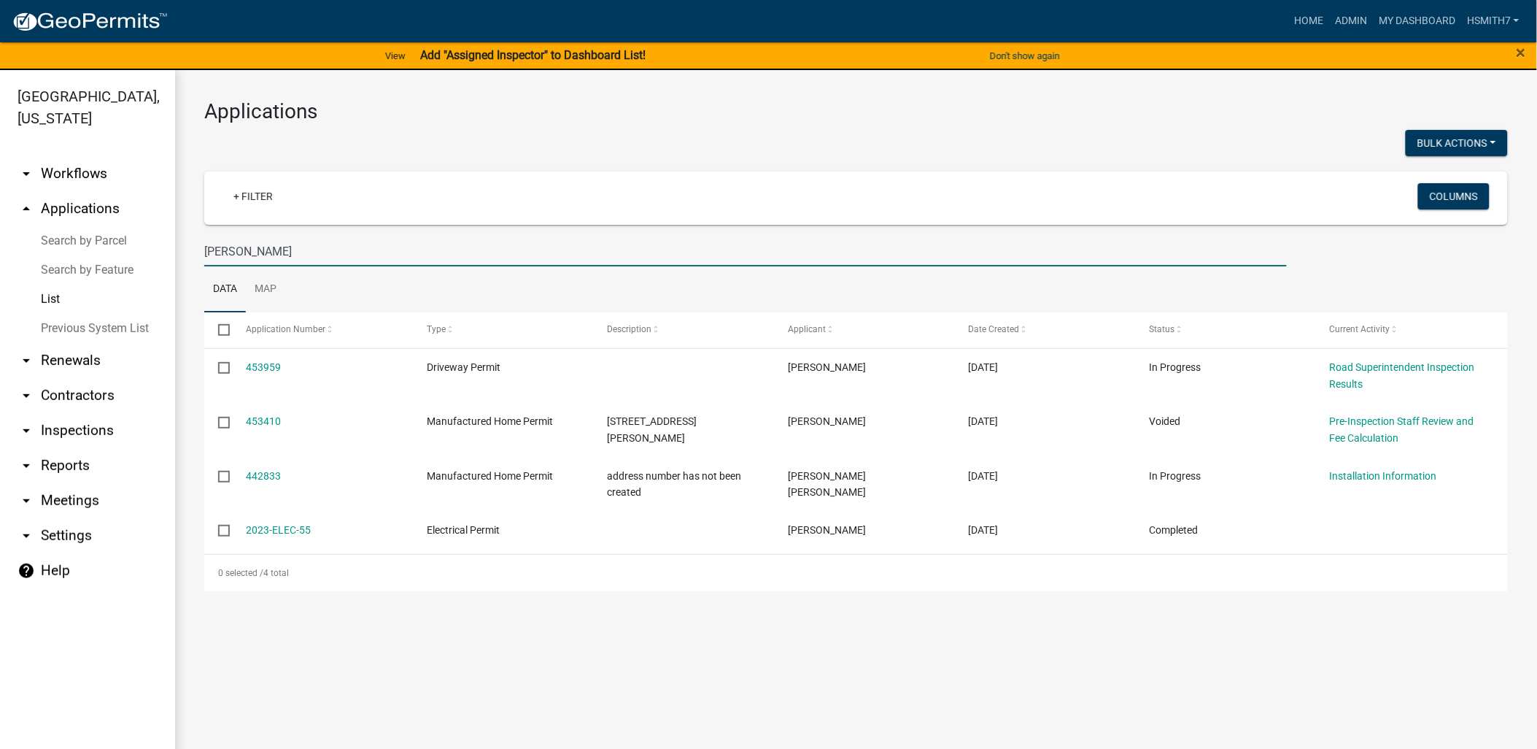
type input "everson"
click at [314, 252] on input "everson" at bounding box center [745, 251] width 1083 height 30
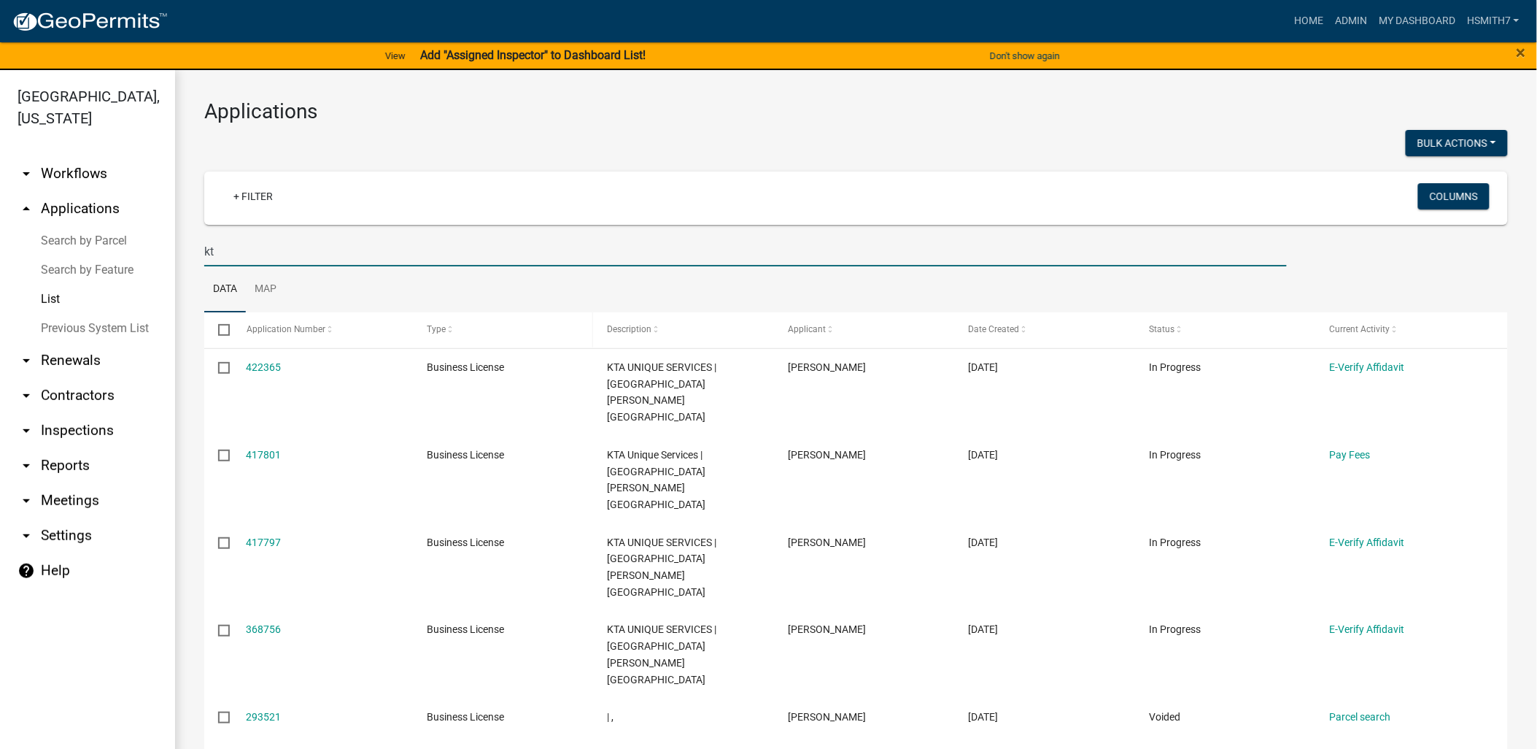
type input "k"
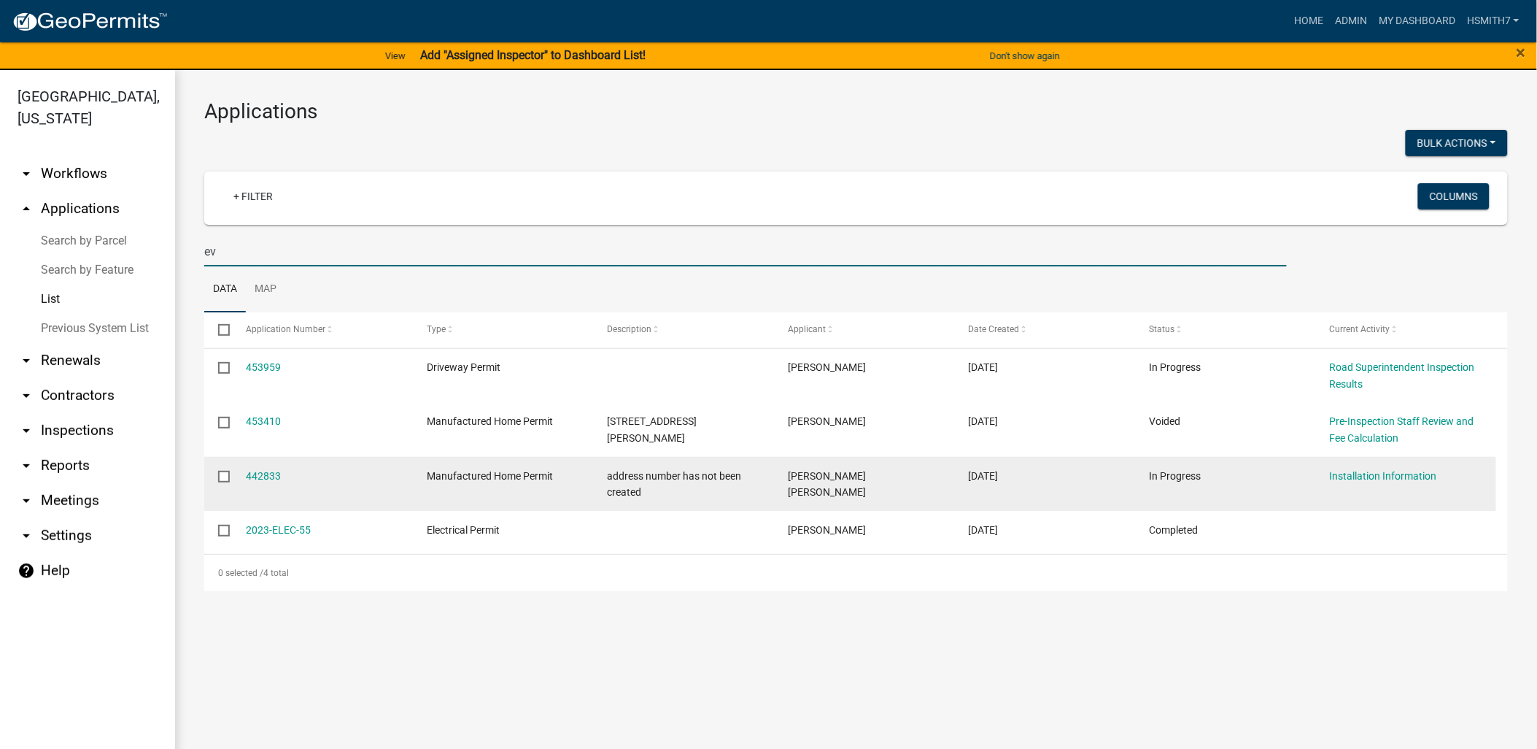
type input "e"
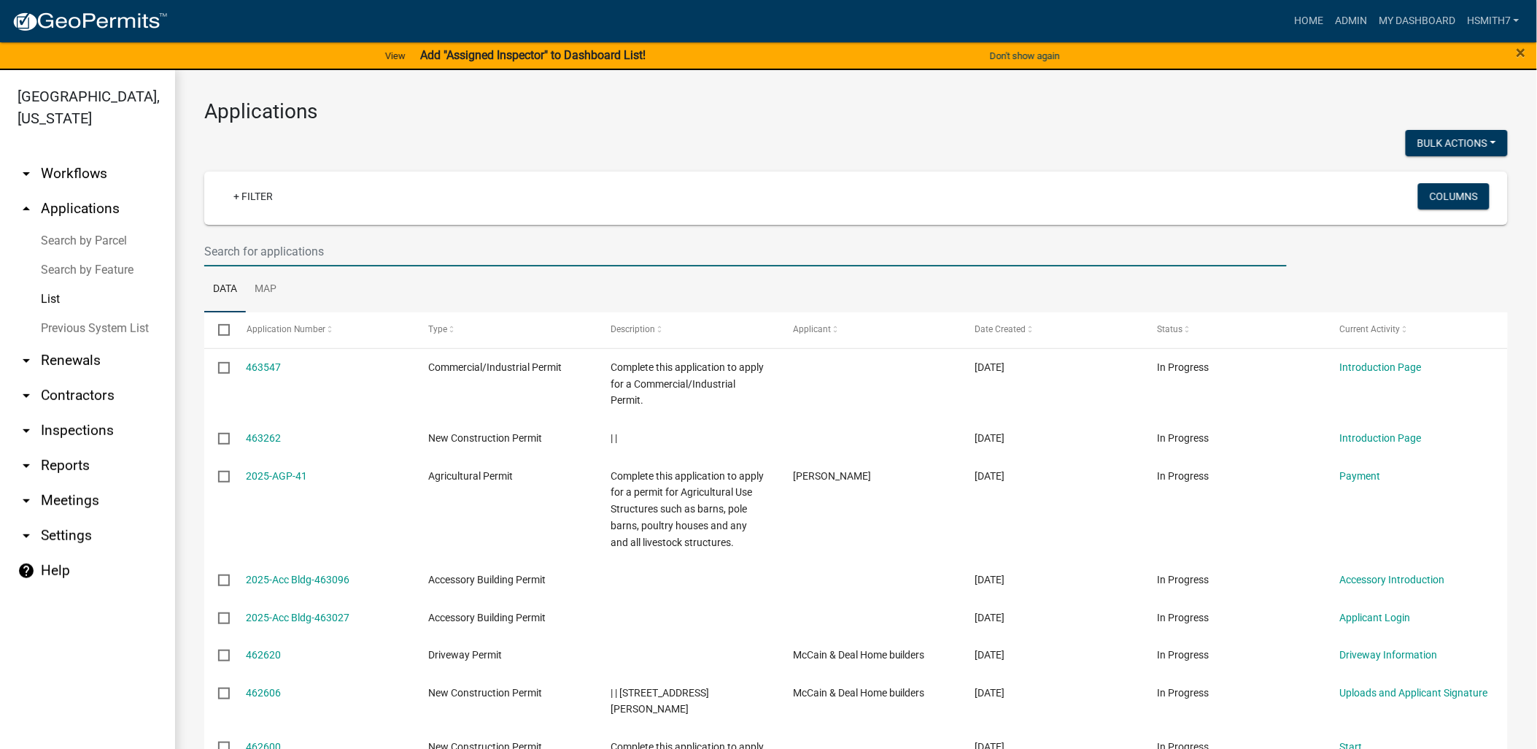
click at [56, 300] on link "List" at bounding box center [87, 299] width 175 height 29
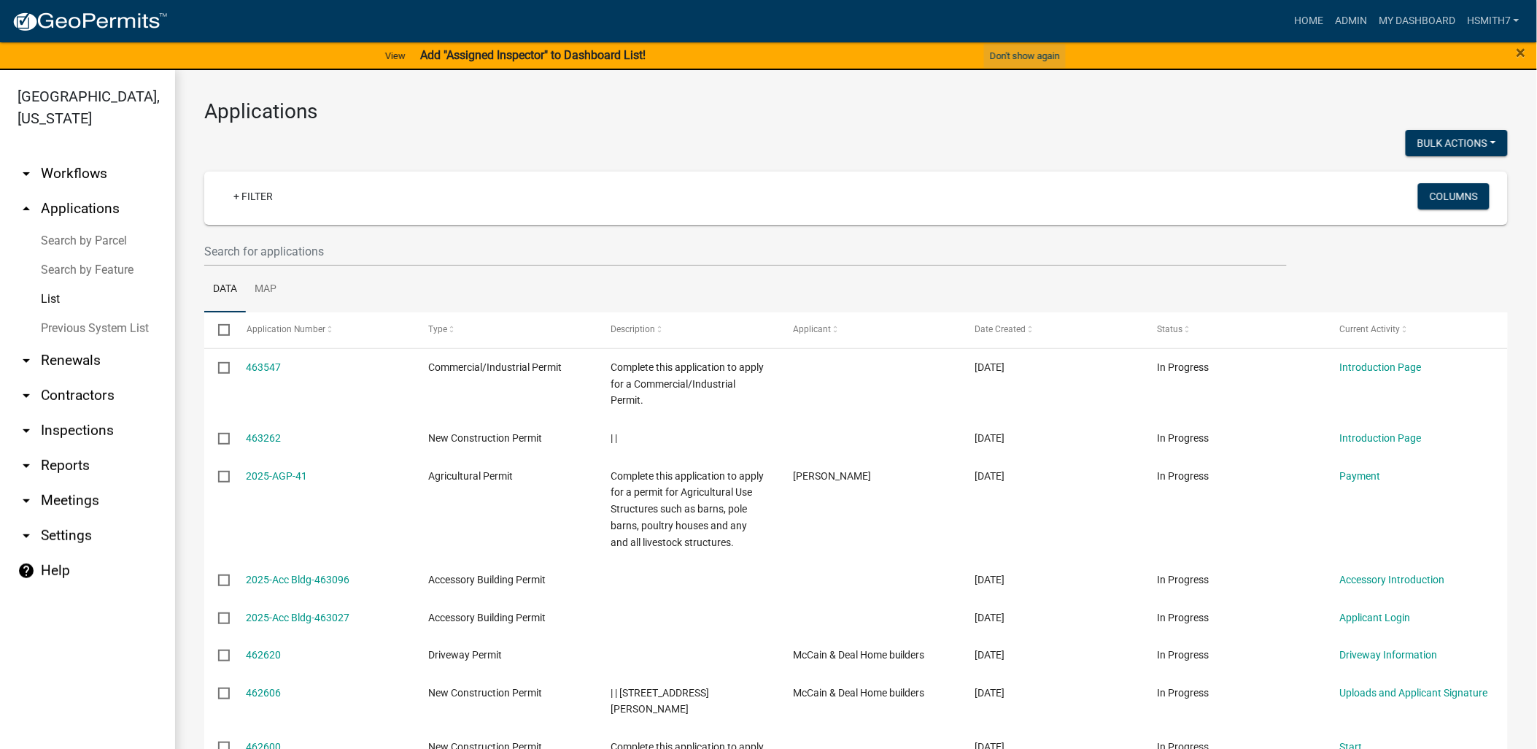
click at [1011, 48] on button "Don't show again" at bounding box center [1025, 56] width 82 height 24
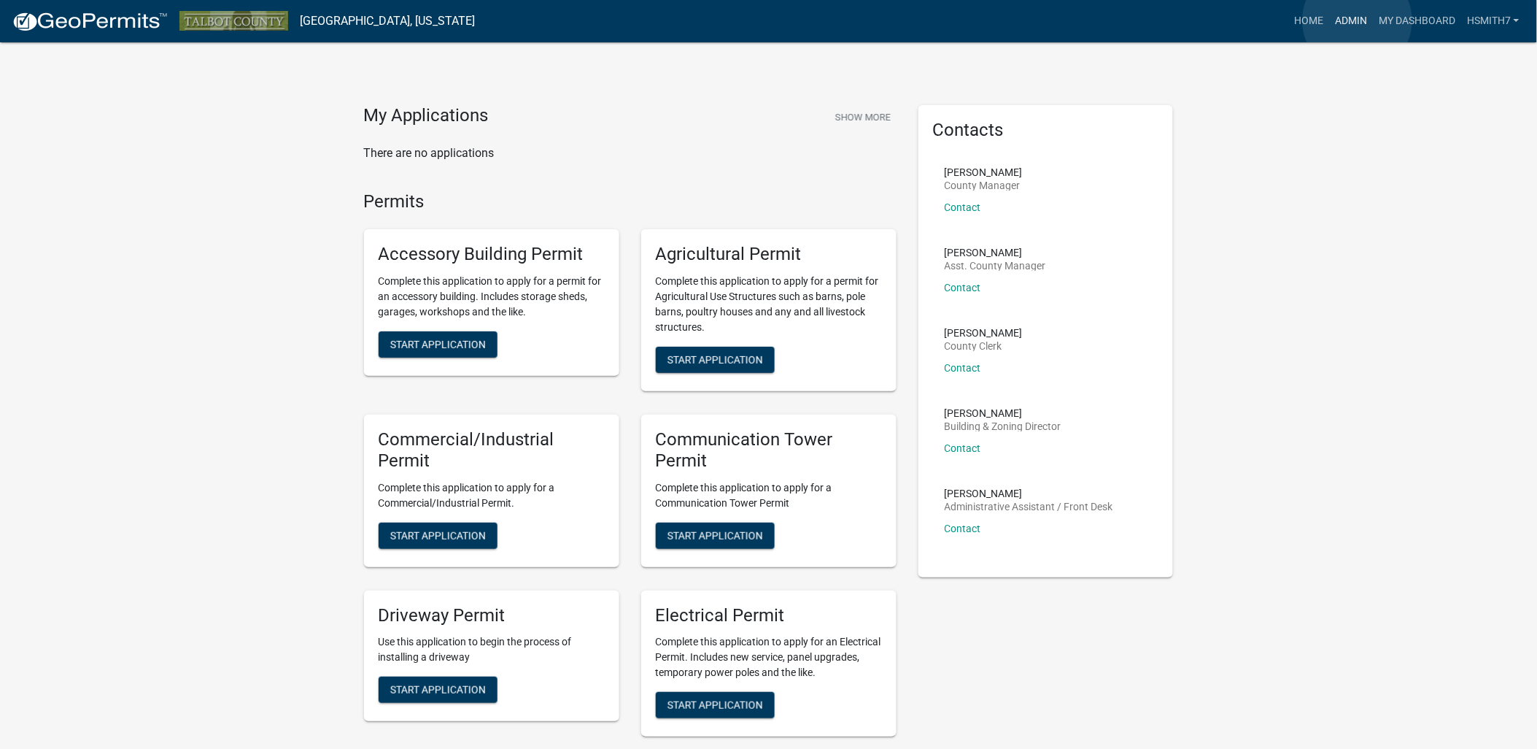
click at [1358, 20] on link "Admin" at bounding box center [1351, 21] width 44 height 28
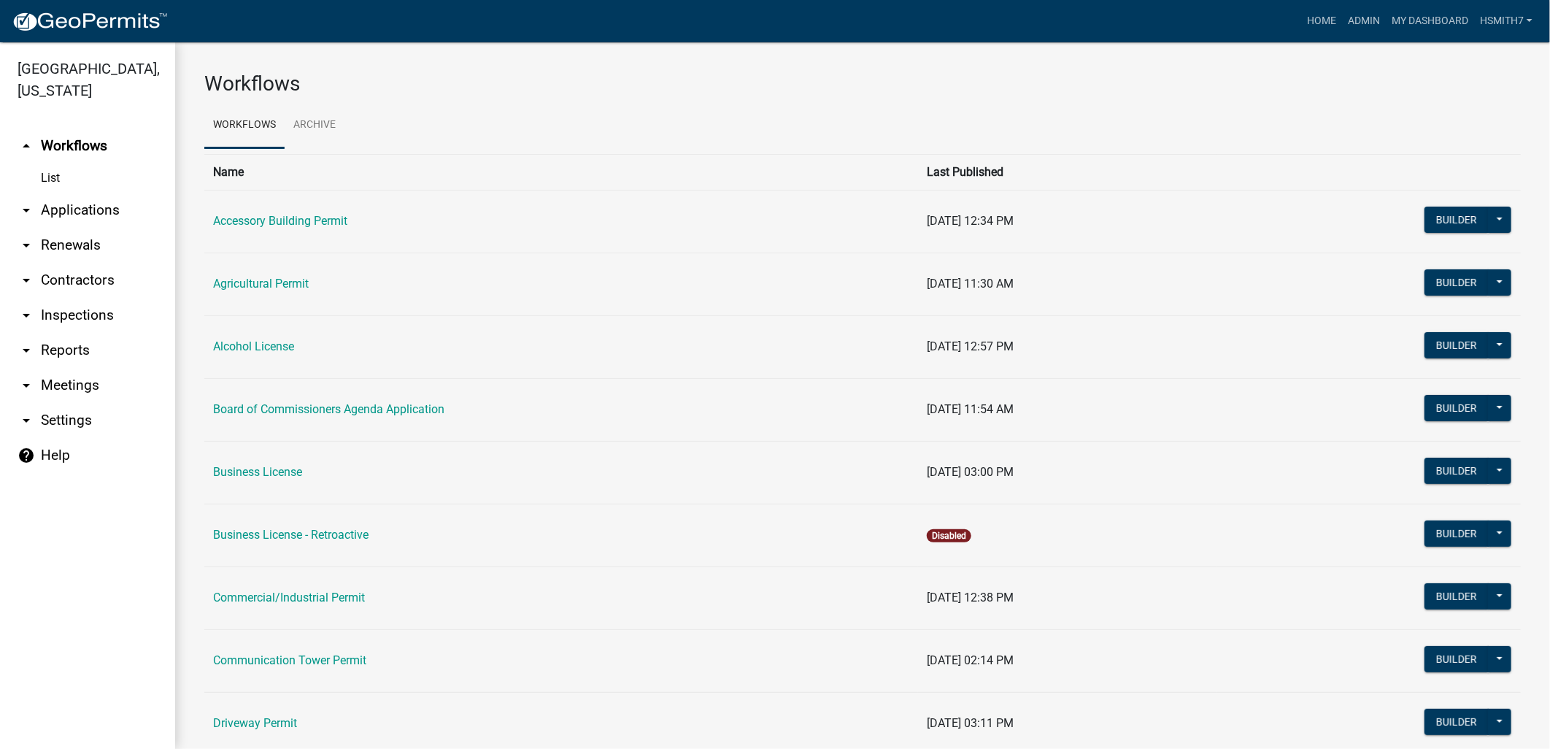
click at [66, 210] on link "arrow_drop_down Applications" at bounding box center [87, 210] width 175 height 35
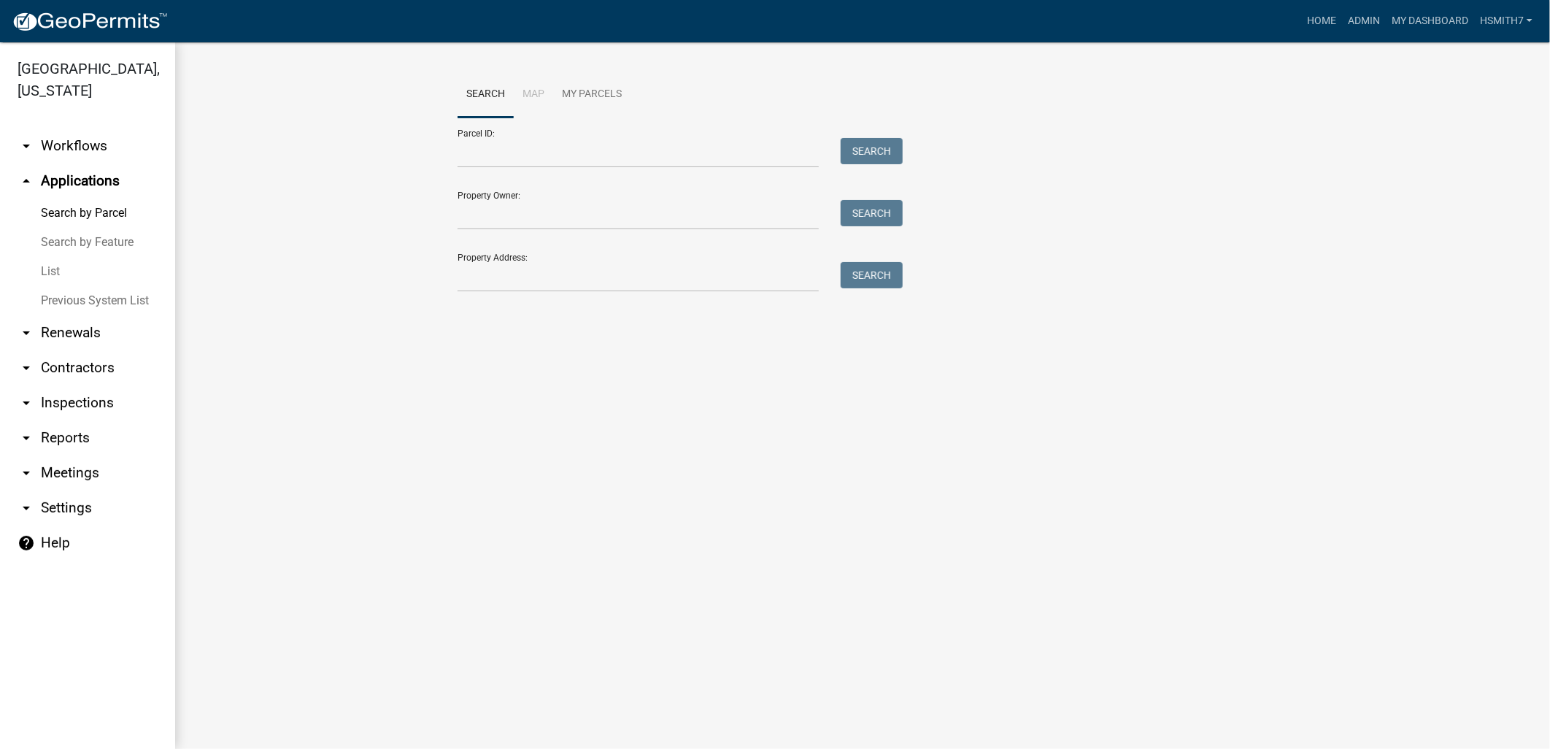
click at [45, 280] on link "List" at bounding box center [87, 271] width 175 height 29
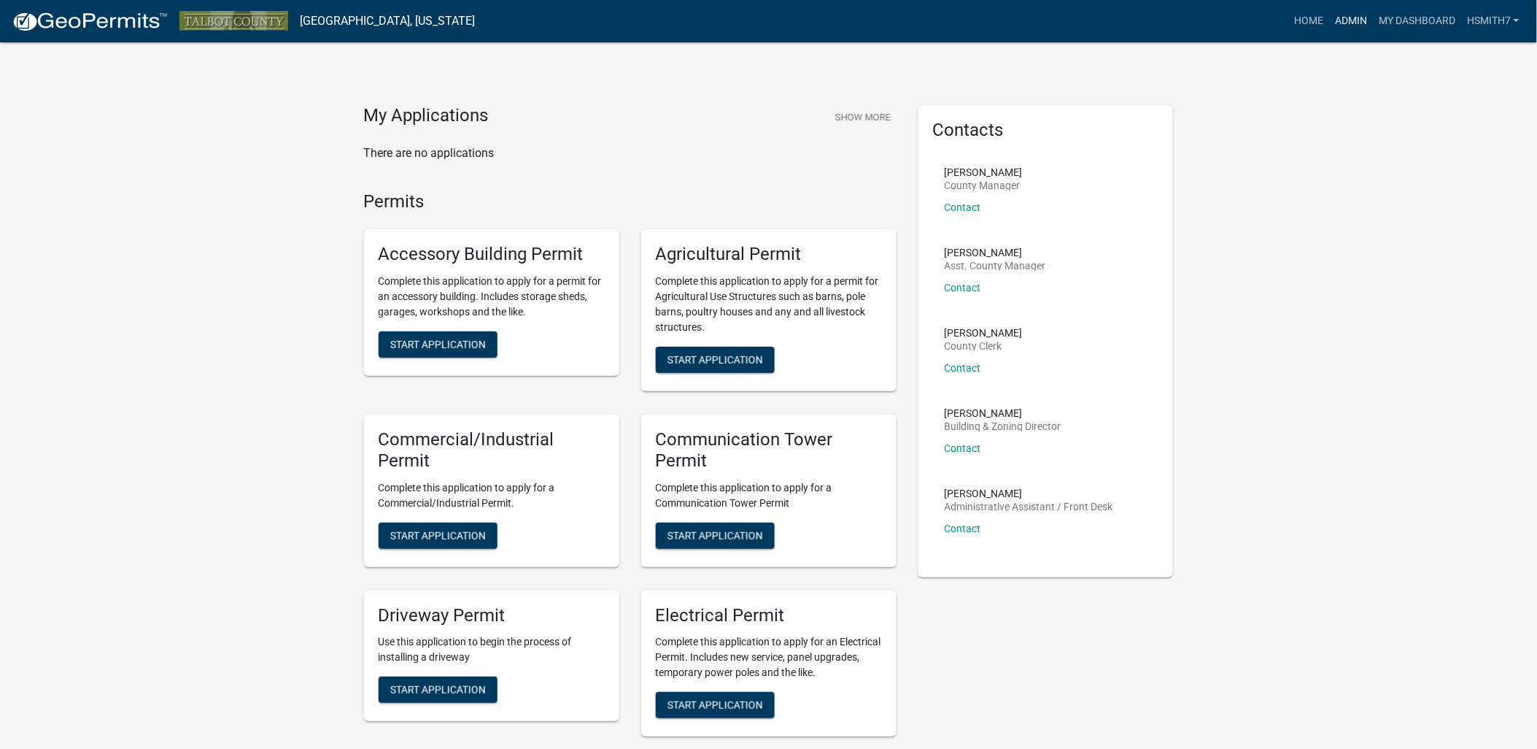
click at [1344, 25] on link "Admin" at bounding box center [1351, 21] width 44 height 28
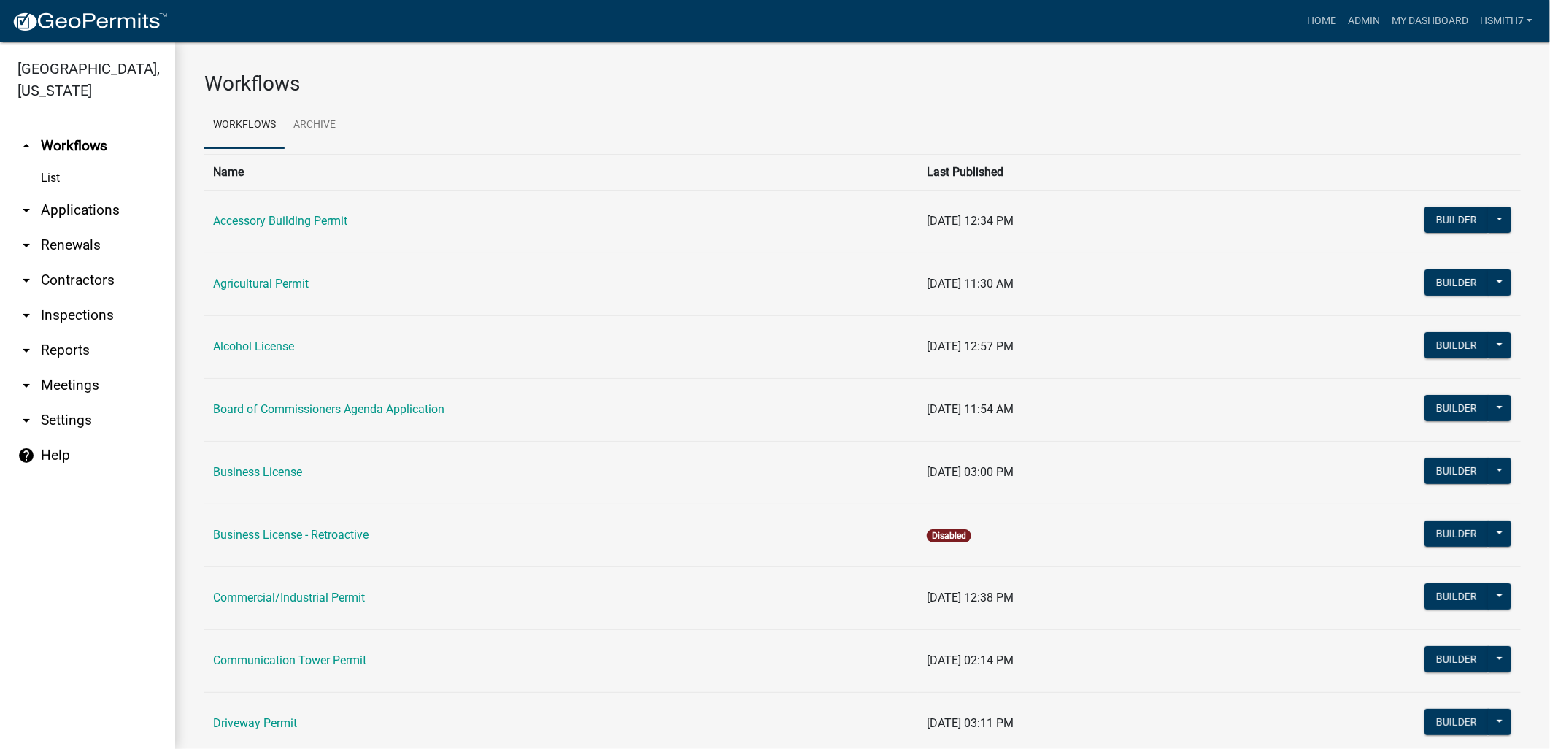
click at [69, 213] on link "arrow_drop_down Applications" at bounding box center [87, 210] width 175 height 35
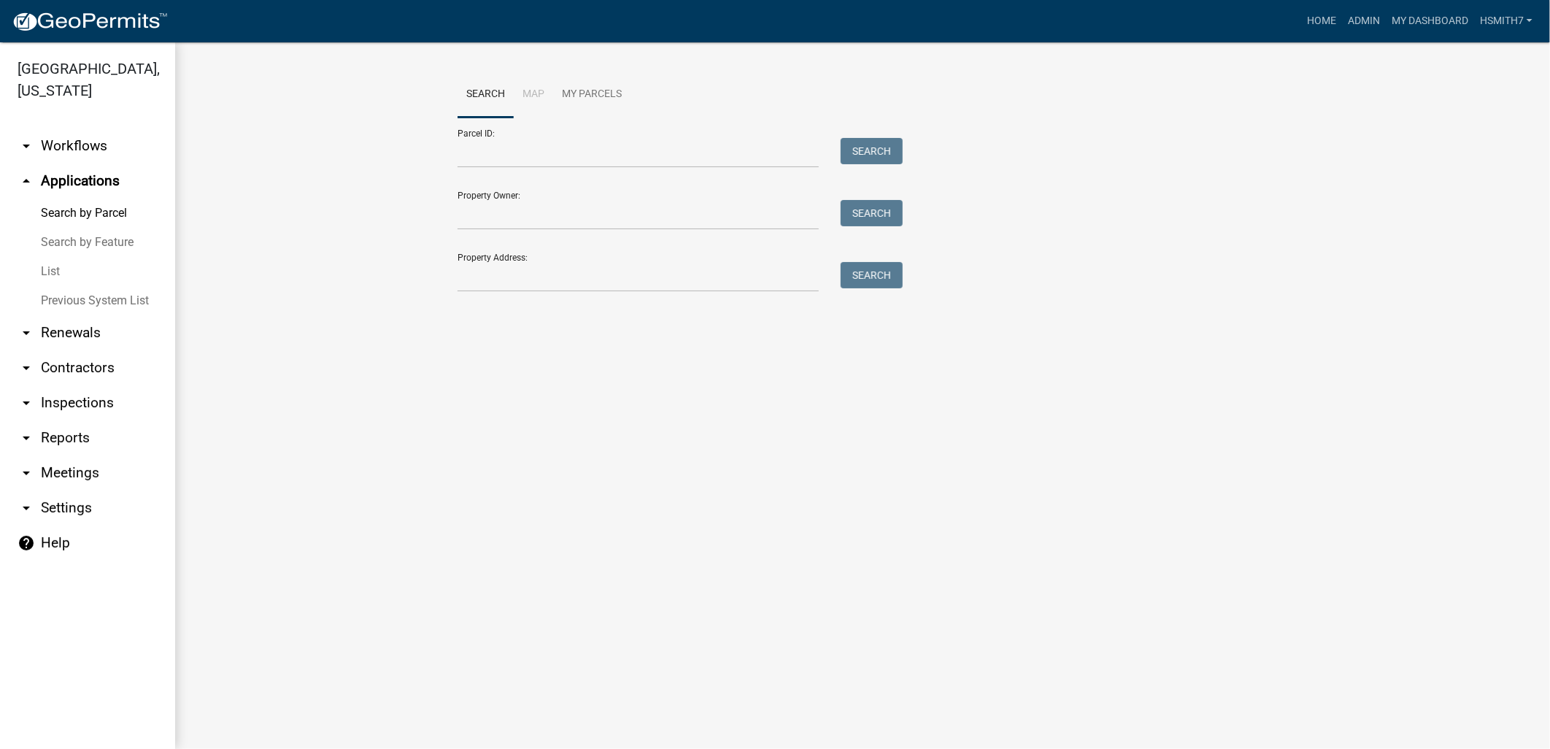
click at [59, 265] on link "List" at bounding box center [87, 271] width 175 height 29
